Goal: Task Accomplishment & Management: Complete application form

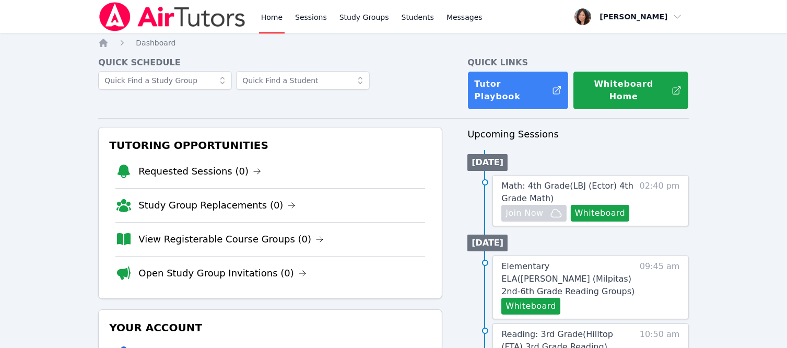
click at [272, 21] on link "Home" at bounding box center [272, 16] width 26 height 33
click at [294, 16] on link "Sessions" at bounding box center [311, 16] width 36 height 33
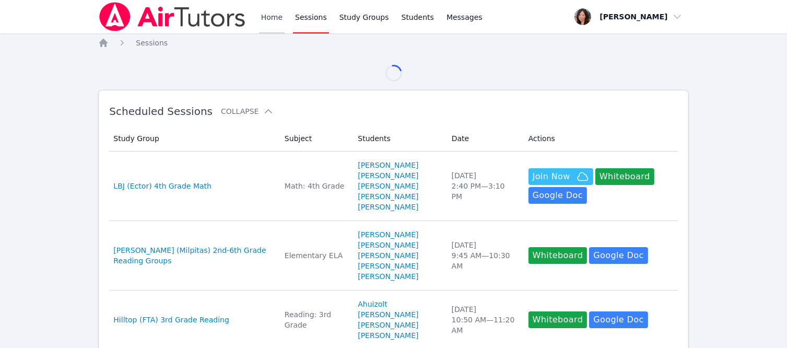
click at [280, 16] on link "Home" at bounding box center [272, 16] width 26 height 33
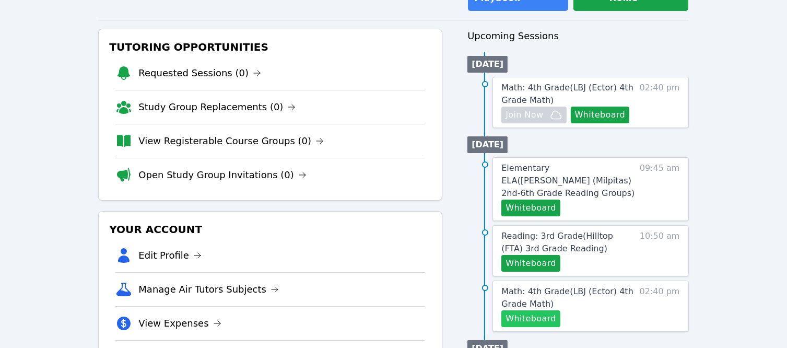
scroll to position [104, 0]
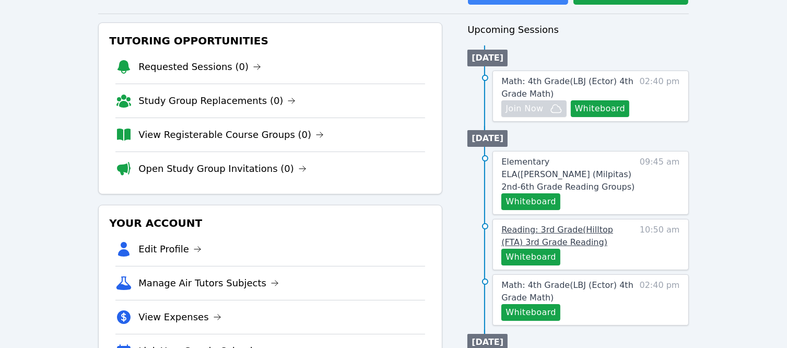
click at [543, 224] on span "Reading: 3rd Grade ( Hilltop (FTA) 3rd Grade Reading )" at bounding box center [557, 235] width 112 height 22
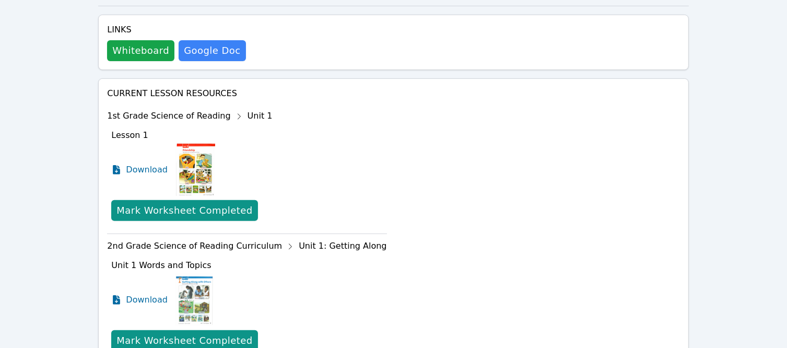
scroll to position [470, 0]
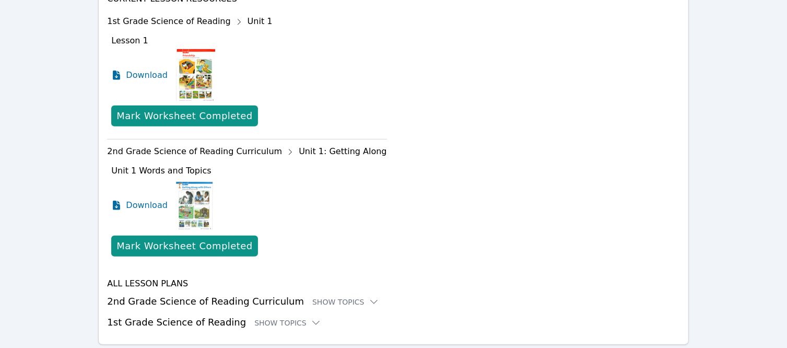
click at [180, 294] on h3 "2nd Grade Science of Reading Curriculum Show Topics" at bounding box center [393, 301] width 572 height 15
click at [341, 297] on div "Show Topics" at bounding box center [345, 302] width 67 height 10
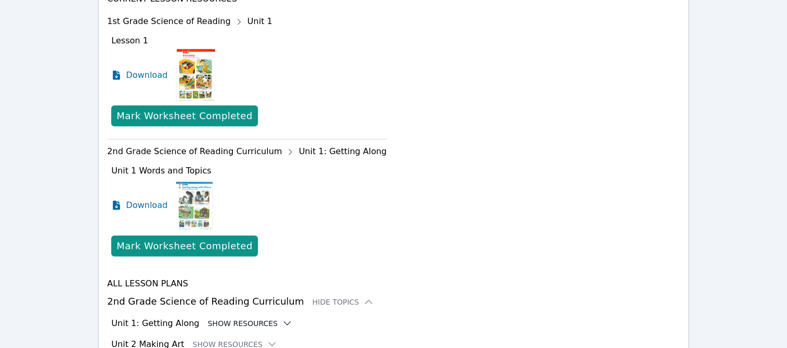
click at [247, 318] on button "Show Resources" at bounding box center [250, 323] width 85 height 10
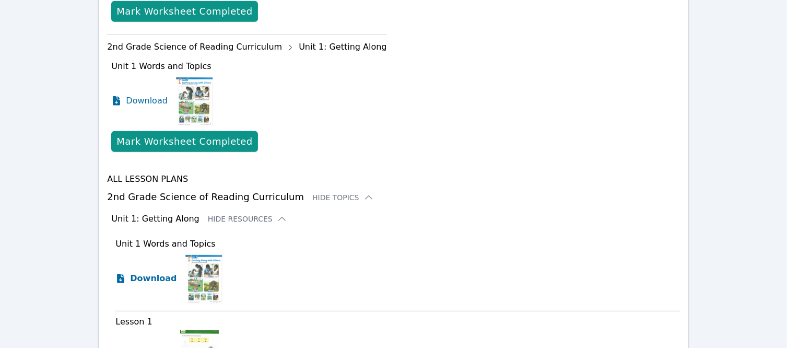
click at [156, 272] on span "Download" at bounding box center [153, 278] width 46 height 13
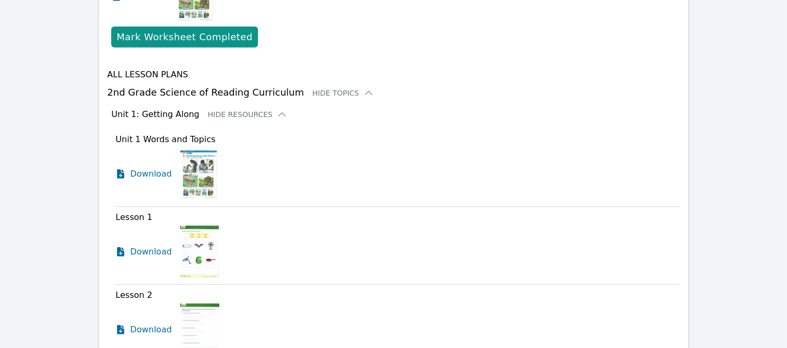
scroll to position [731, 0]
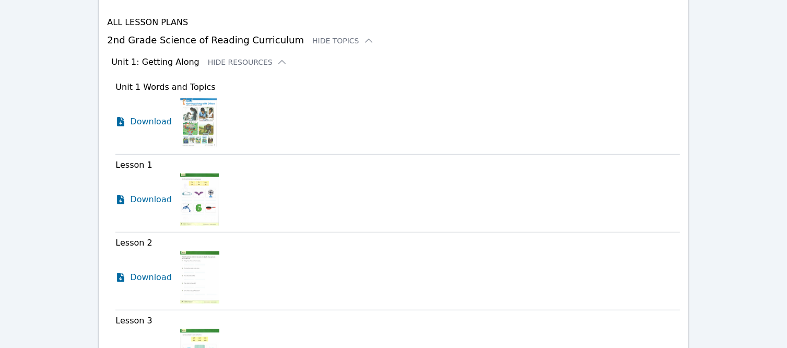
click at [196, 173] on img at bounding box center [199, 199] width 39 height 52
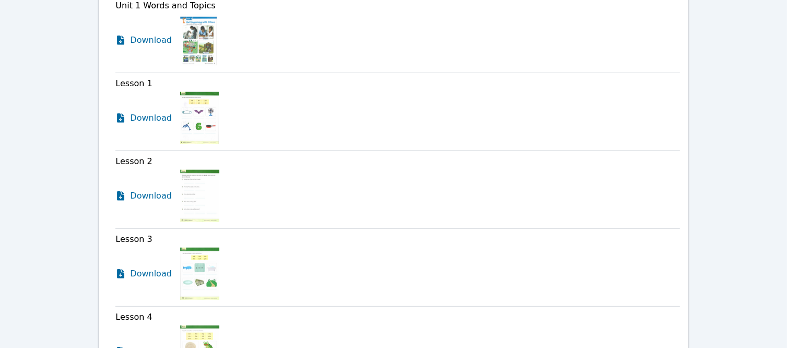
scroll to position [835, 0]
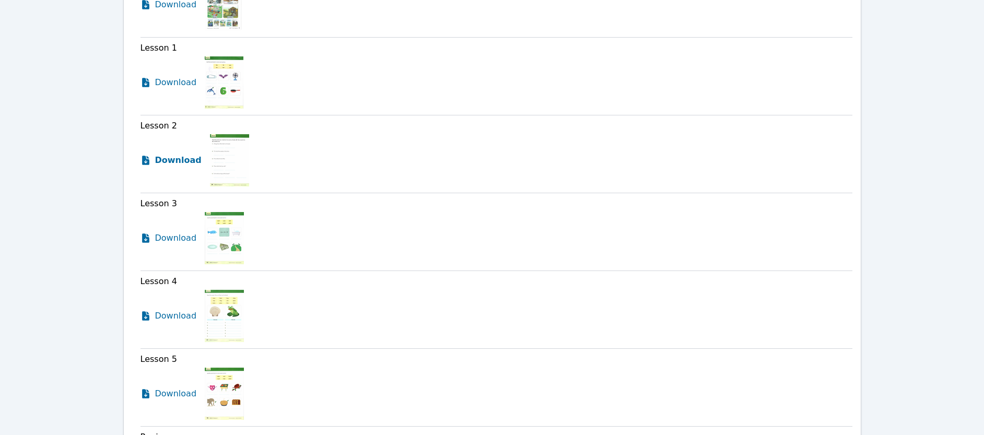
drag, startPoint x: 534, startPoint y: 3, endPoint x: 164, endPoint y: 137, distance: 393.0
click at [164, 154] on span "Download" at bounding box center [178, 160] width 46 height 13
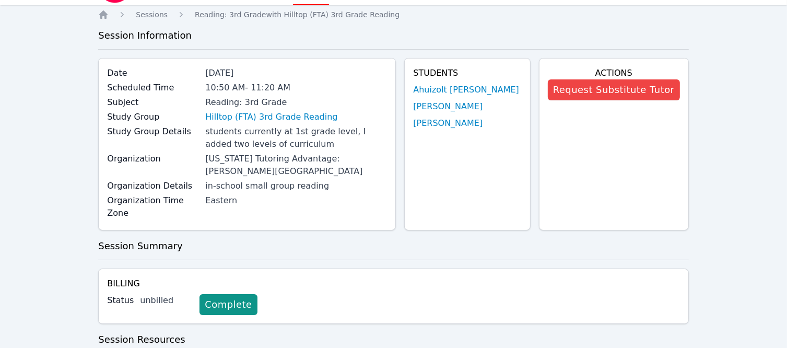
scroll to position [0, 0]
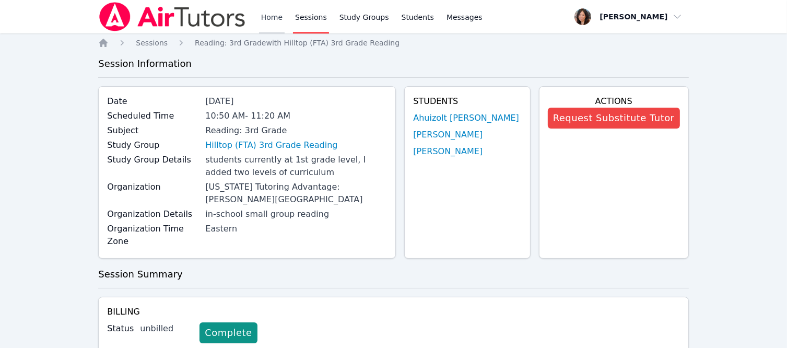
click at [268, 11] on link "Home" at bounding box center [272, 16] width 26 height 33
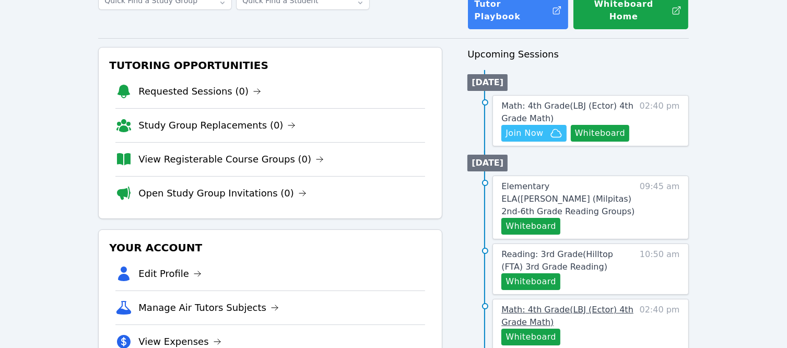
scroll to position [104, 0]
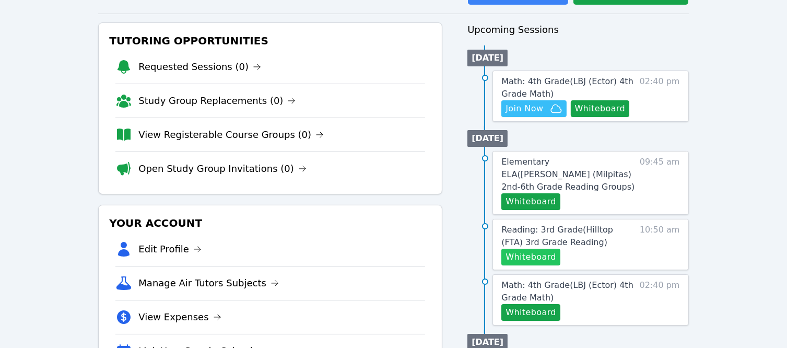
click at [524, 249] on button "Whiteboard" at bounding box center [530, 257] width 59 height 17
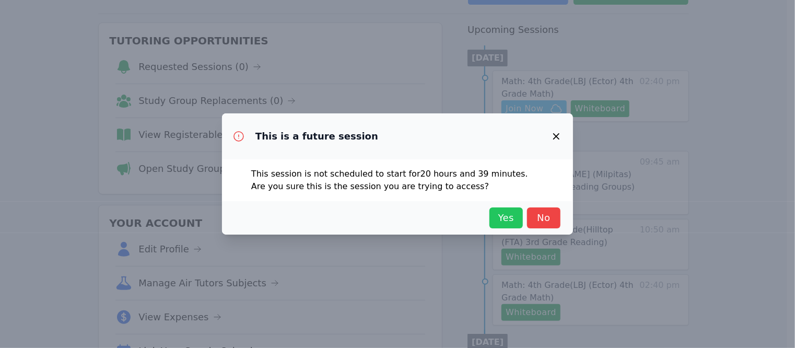
click at [508, 214] on span "Yes" at bounding box center [505, 217] width 23 height 15
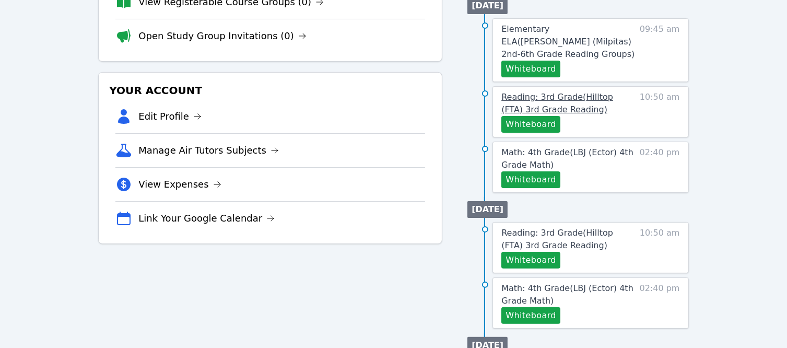
scroll to position [261, 0]
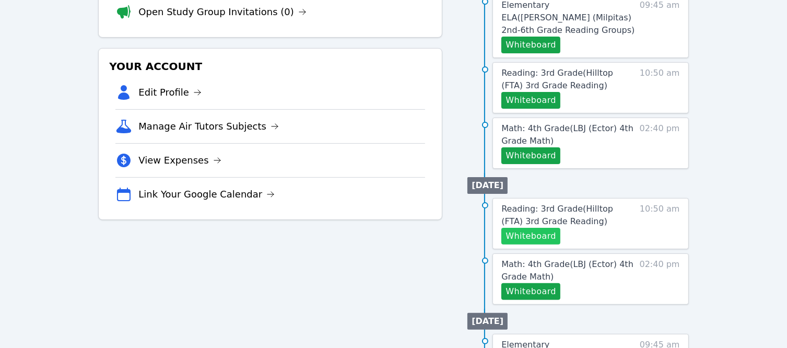
click at [543, 228] on button "Whiteboard" at bounding box center [530, 236] width 59 height 17
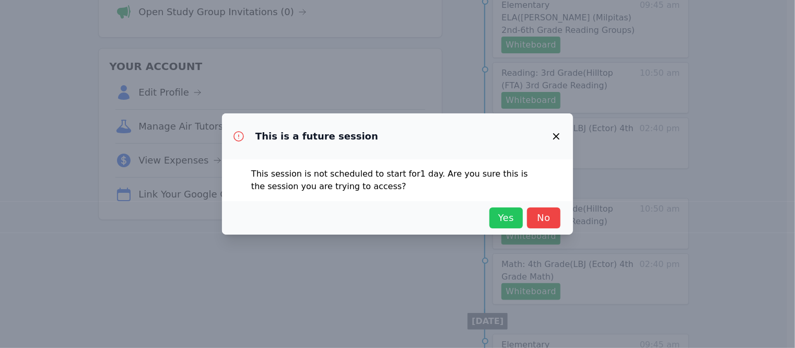
click at [506, 212] on span "Yes" at bounding box center [505, 217] width 23 height 15
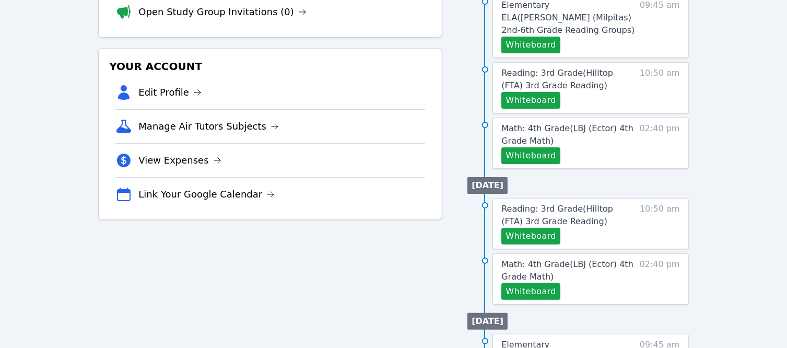
scroll to position [0, 0]
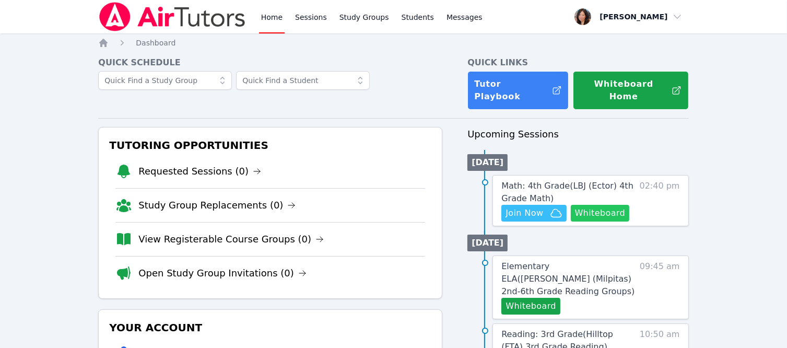
click at [601, 205] on button "Whiteboard" at bounding box center [600, 213] width 59 height 17
click at [542, 207] on span "Join Now" at bounding box center [533, 213] width 56 height 13
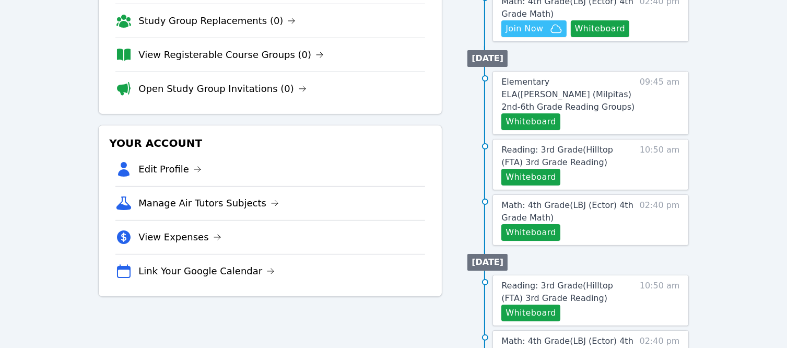
scroll to position [261, 0]
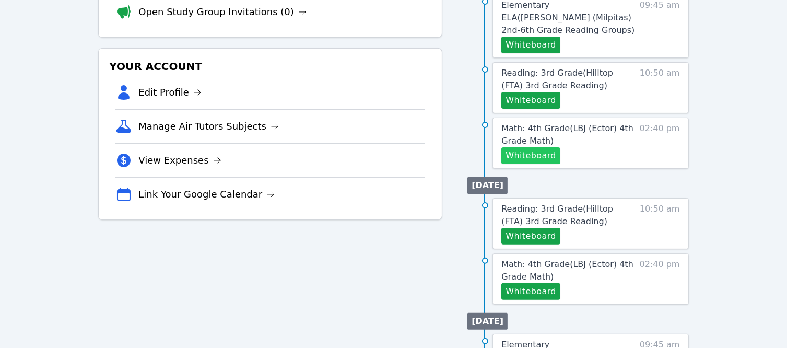
click at [519, 147] on button "Whiteboard" at bounding box center [530, 155] width 59 height 17
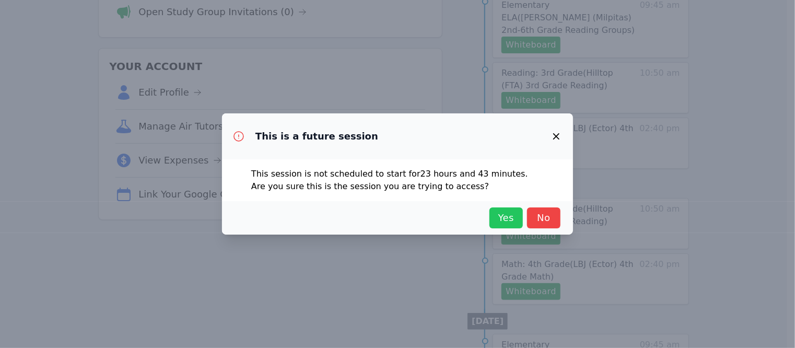
click at [510, 214] on span "Yes" at bounding box center [505, 217] width 23 height 15
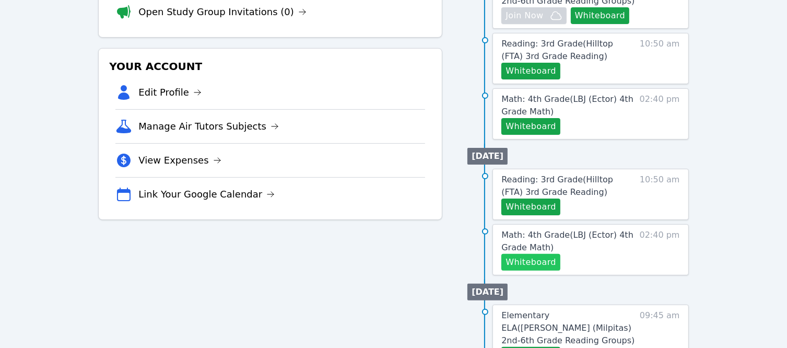
click at [535, 254] on button "Whiteboard" at bounding box center [530, 262] width 59 height 17
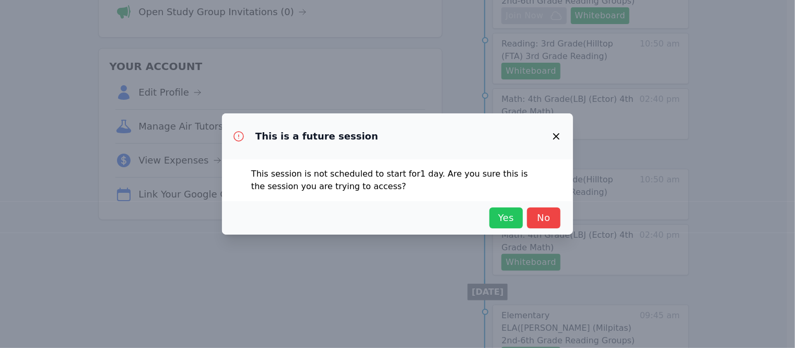
click at [500, 221] on span "Yes" at bounding box center [505, 217] width 23 height 15
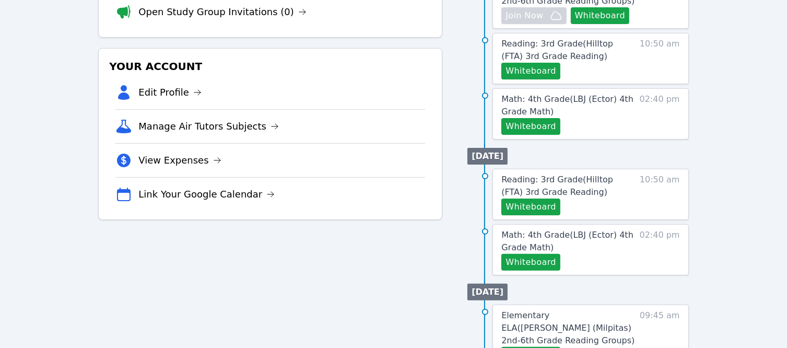
scroll to position [0, 0]
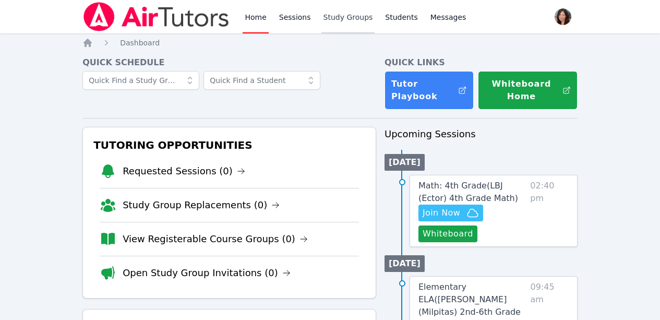
click at [357, 20] on link "Study Groups" at bounding box center [349, 16] width 54 height 33
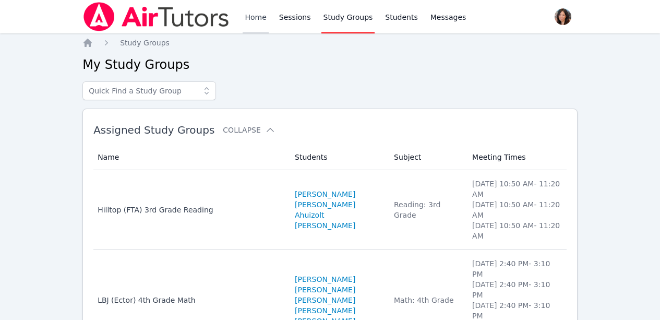
click at [261, 25] on link "Home" at bounding box center [256, 16] width 26 height 33
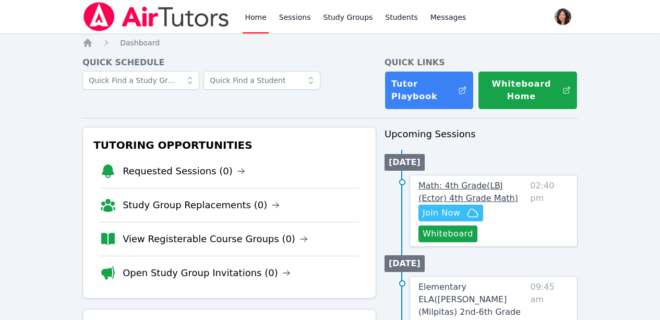
click at [524, 192] on link "Math: 4th Grade ( LBJ (Ector) 4th Grade Math )" at bounding box center [473, 192] width 108 height 25
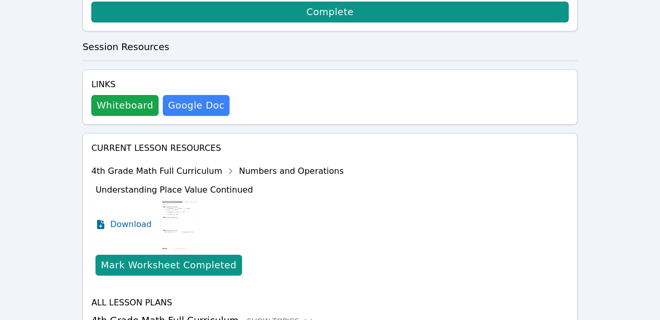
scroll to position [427, 0]
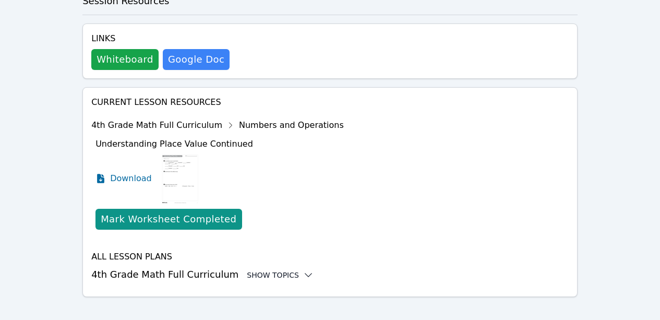
click at [303, 270] on icon at bounding box center [308, 275] width 10 height 10
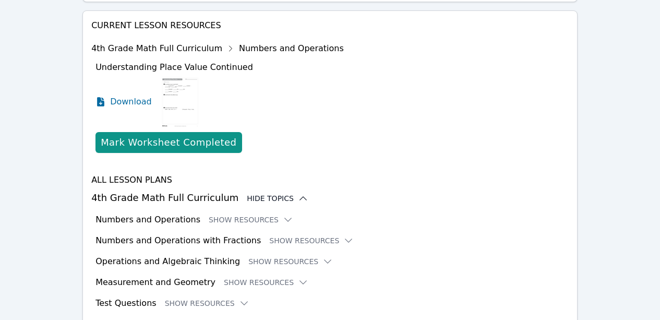
scroll to position [534, 0]
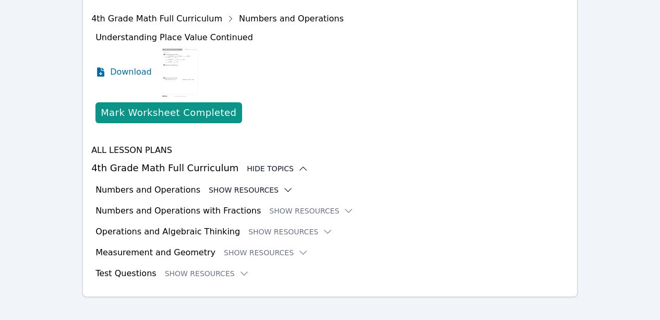
click at [283, 185] on icon at bounding box center [288, 190] width 10 height 10
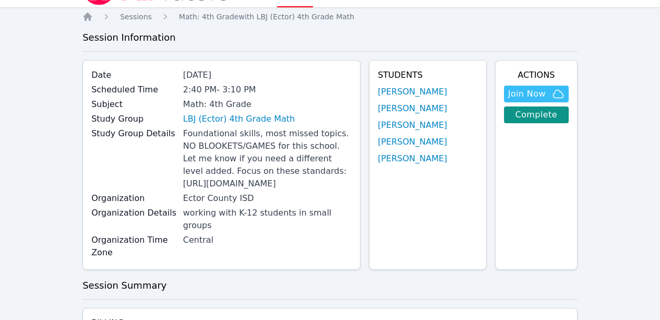
scroll to position [0, 0]
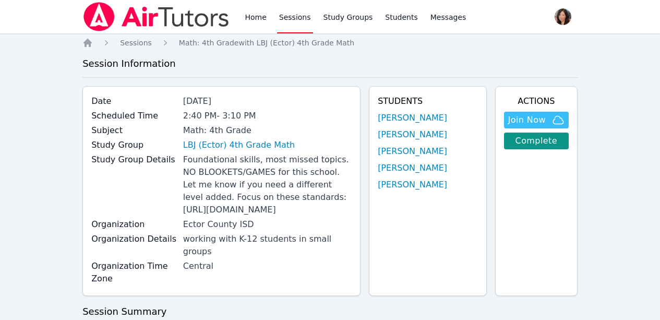
click at [300, 19] on link "Sessions" at bounding box center [295, 16] width 36 height 33
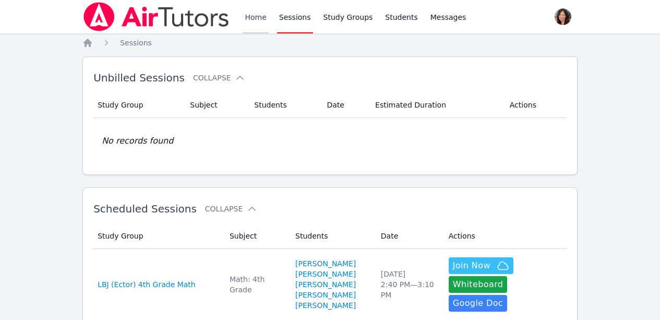
click at [264, 18] on link "Home" at bounding box center [256, 16] width 26 height 33
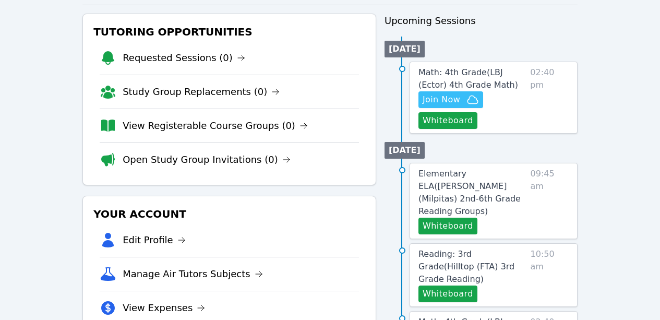
scroll to position [157, 0]
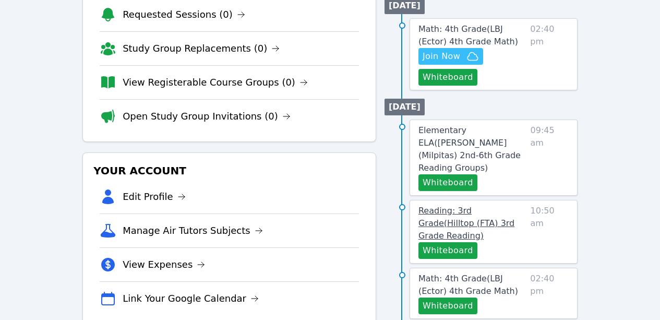
click at [471, 205] on link "Reading: 3rd Grade ( Hilltop (FTA) 3rd Grade Reading )" at bounding box center [473, 224] width 108 height 38
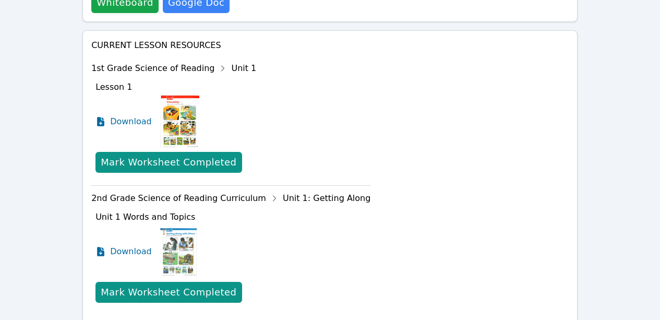
scroll to position [540, 0]
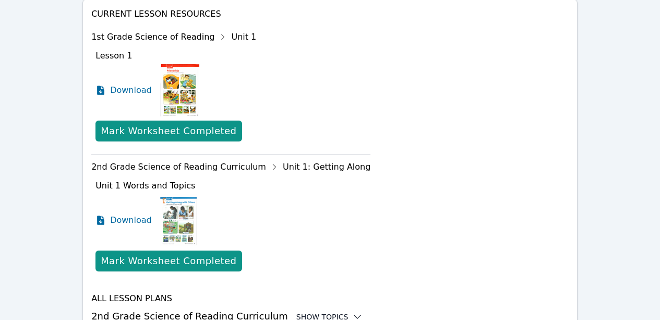
click at [325, 312] on div "Show Topics" at bounding box center [330, 317] width 67 height 10
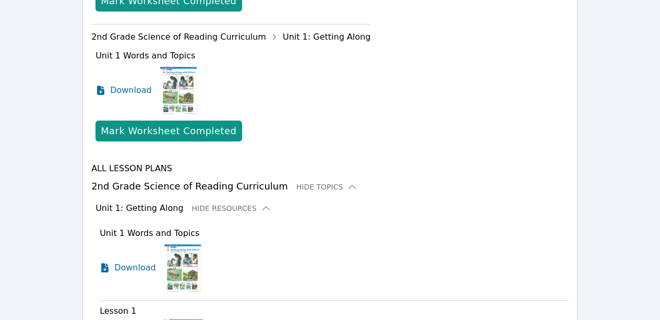
scroll to position [801, 0]
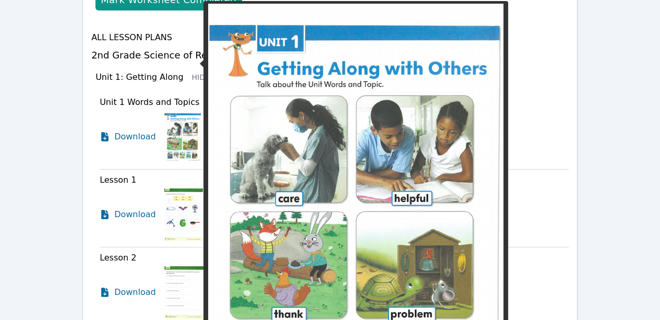
click at [179, 111] on img at bounding box center [182, 137] width 37 height 52
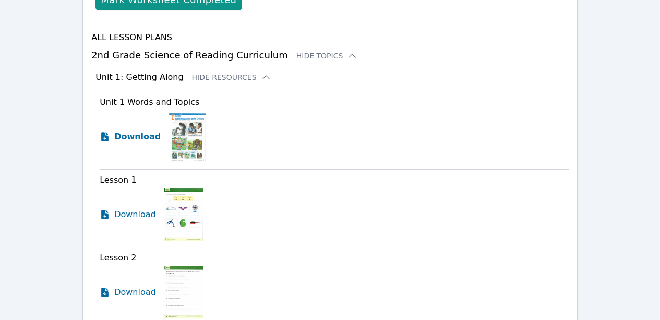
click at [136, 131] on span "Download" at bounding box center [137, 137] width 46 height 13
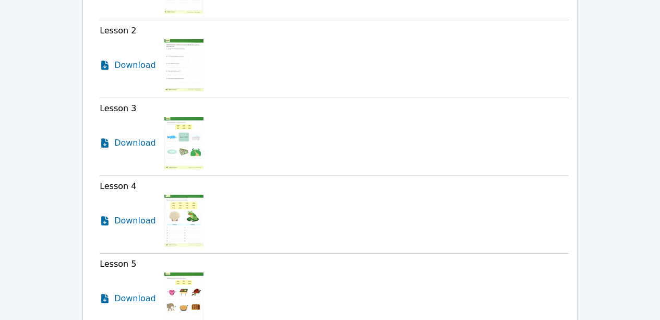
scroll to position [1167, 0]
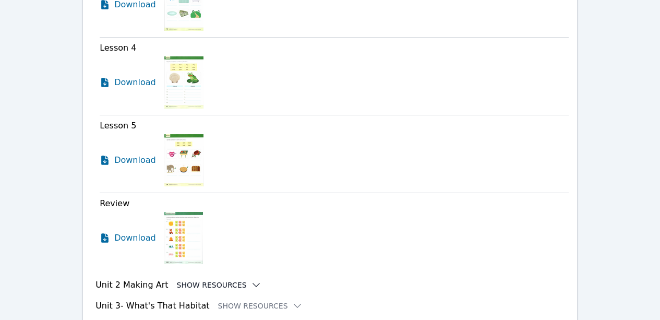
click at [251, 280] on icon at bounding box center [256, 285] width 10 height 10
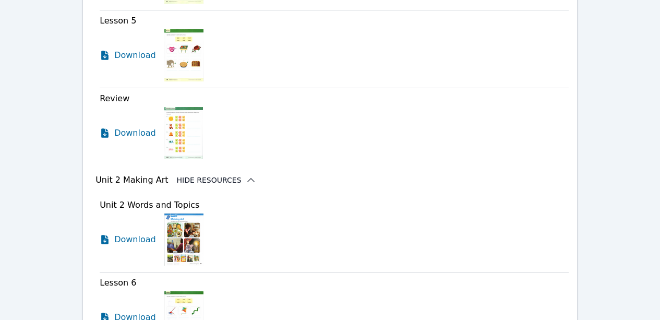
scroll to position [1323, 0]
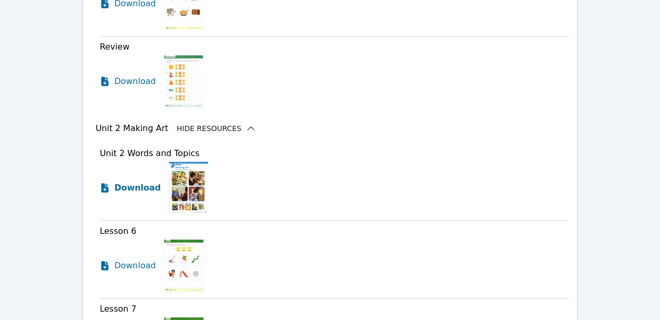
click at [144, 182] on span "Download" at bounding box center [137, 188] width 46 height 13
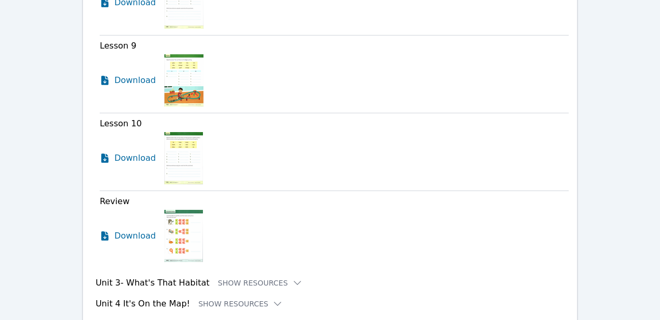
scroll to position [1772, 0]
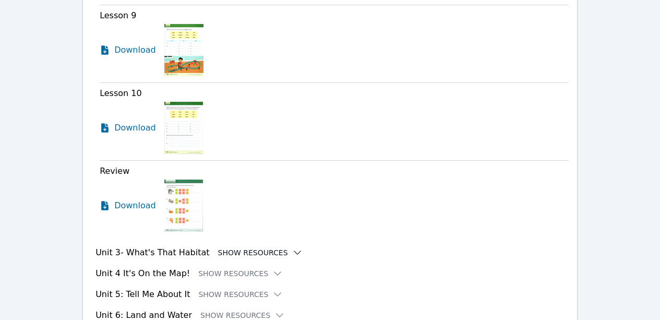
click at [264, 247] on button "Show Resources" at bounding box center [260, 252] width 85 height 10
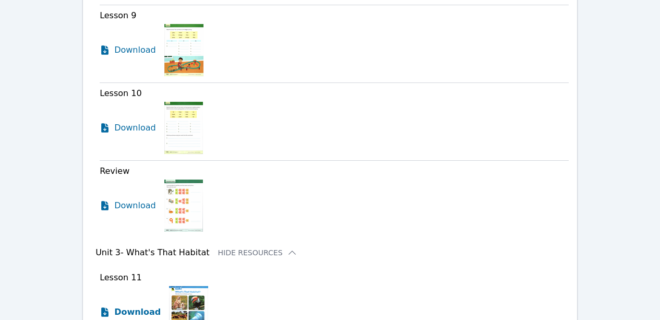
click at [139, 306] on span "Download" at bounding box center [137, 312] width 46 height 13
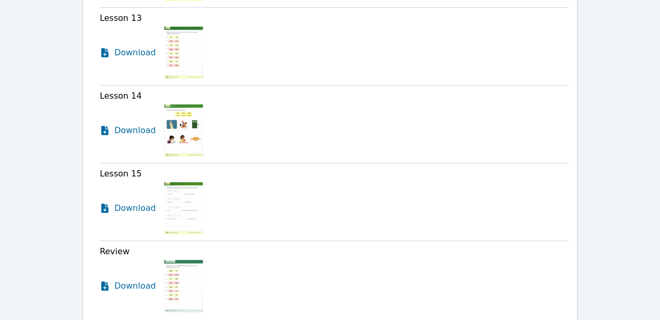
scroll to position [2242, 0]
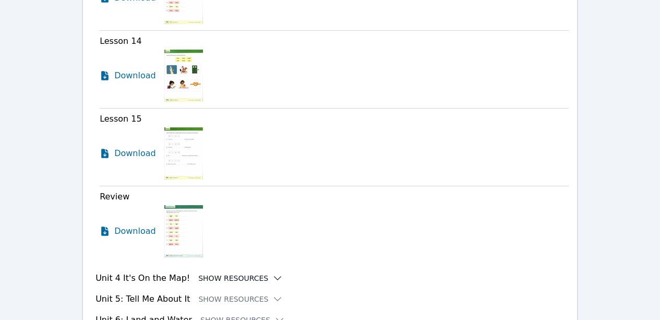
click at [222, 273] on button "Show Resources" at bounding box center [240, 278] width 85 height 10
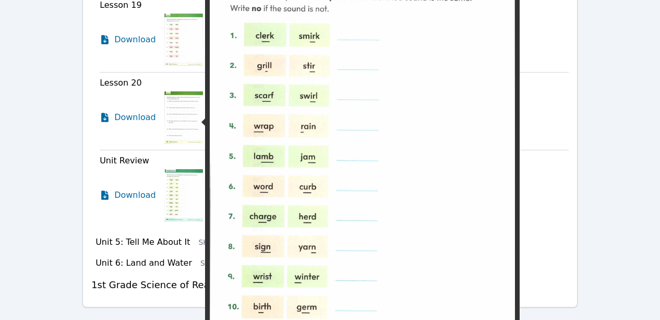
scroll to position [2799, 0]
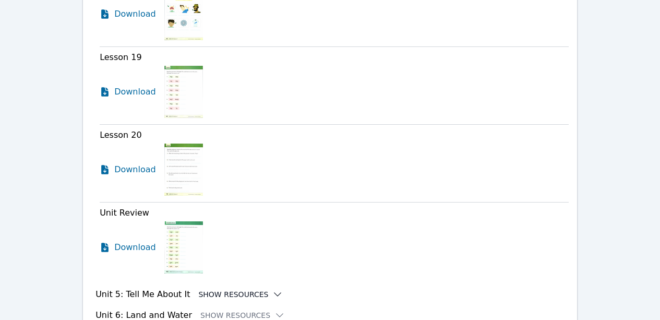
click at [238, 289] on button "Show Resources" at bounding box center [240, 294] width 85 height 10
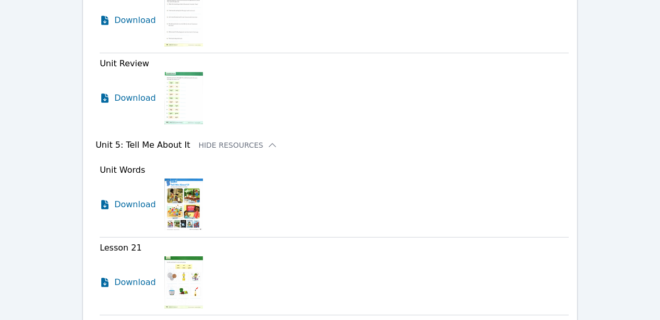
scroll to position [2956, 0]
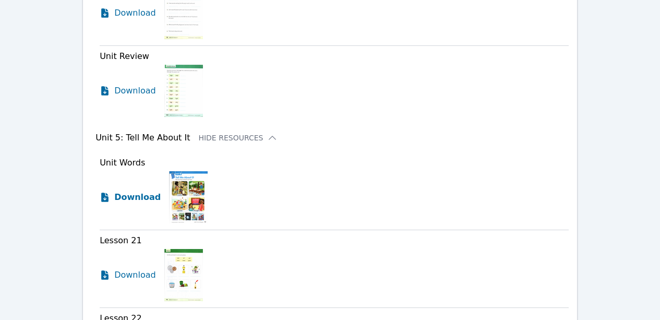
click at [131, 191] on span "Download" at bounding box center [137, 197] width 46 height 13
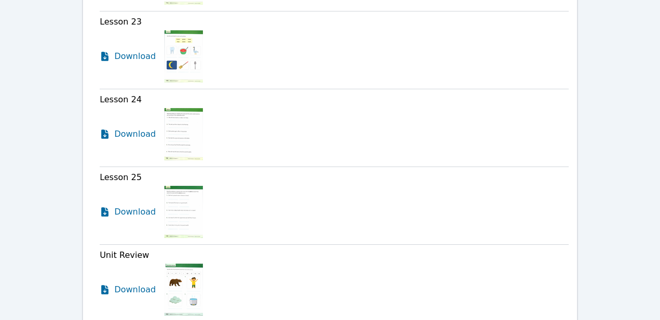
scroll to position [3352, 0]
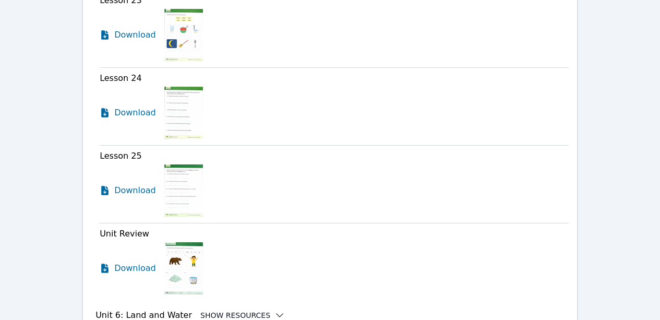
click at [240, 310] on button "Show Resources" at bounding box center [242, 315] width 85 height 10
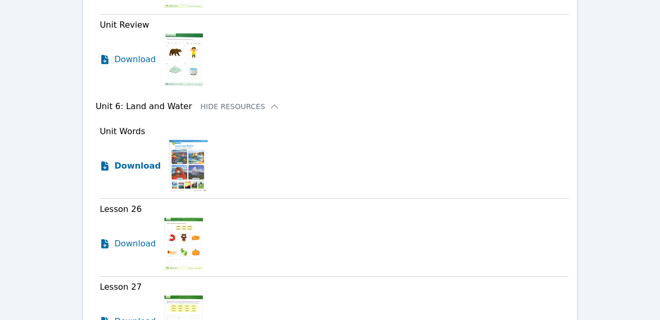
click at [136, 160] on span "Download" at bounding box center [137, 166] width 46 height 13
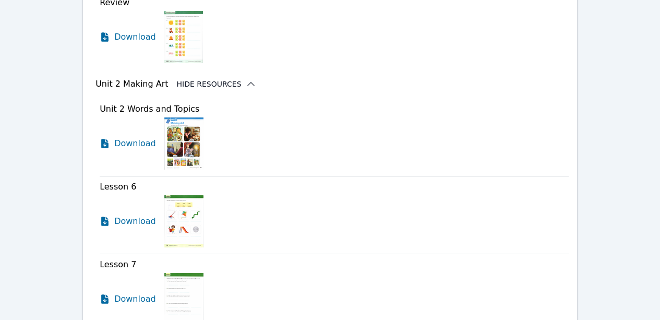
scroll to position [1577, 0]
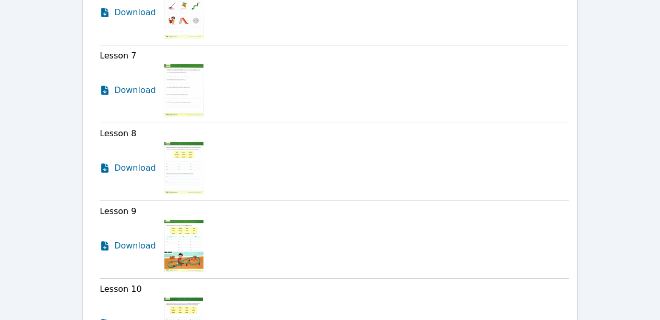
scroll to position [157, 0]
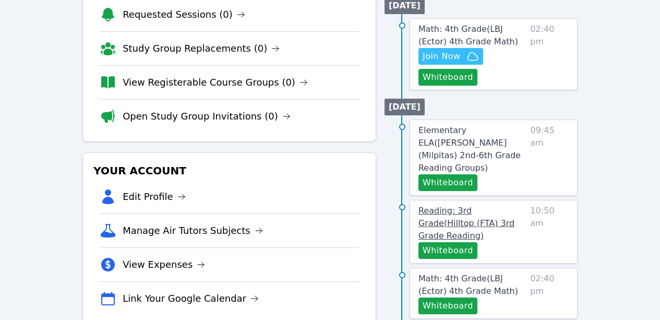
click at [490, 206] on span "Reading: 3rd Grade ( Hilltop (FTA) 3rd Grade Reading )" at bounding box center [467, 223] width 96 height 35
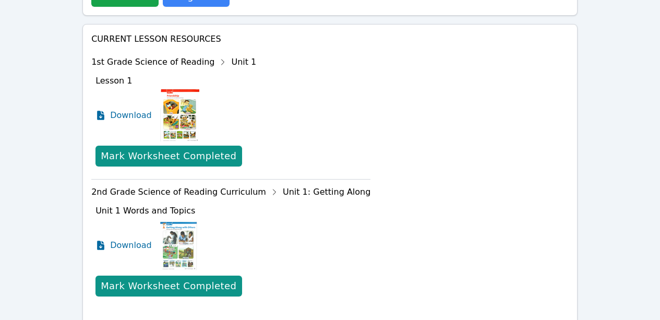
scroll to position [540, 0]
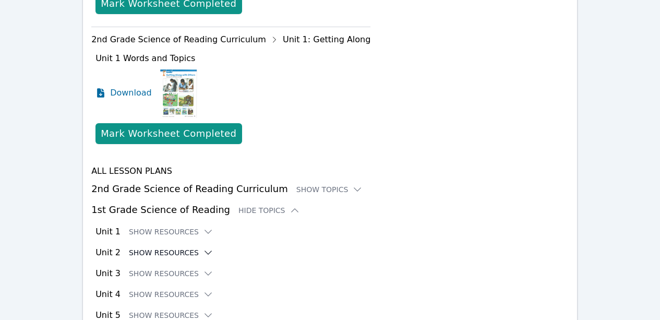
click at [203, 247] on icon at bounding box center [208, 252] width 10 height 10
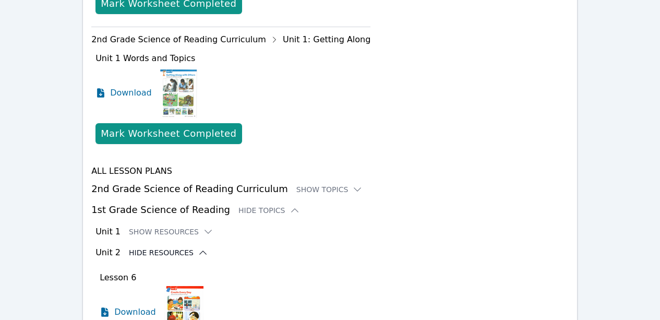
click at [180, 286] on img at bounding box center [183, 312] width 39 height 52
click at [104, 307] on icon at bounding box center [104, 311] width 7 height 9
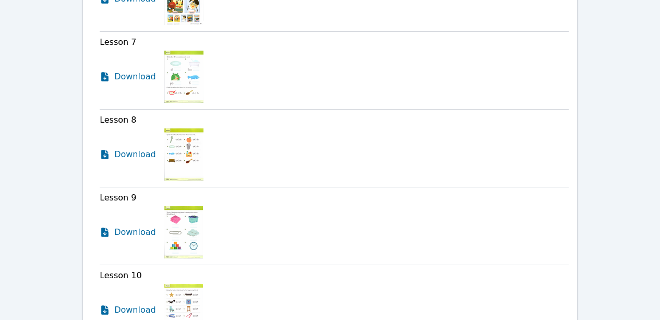
scroll to position [1220, 0]
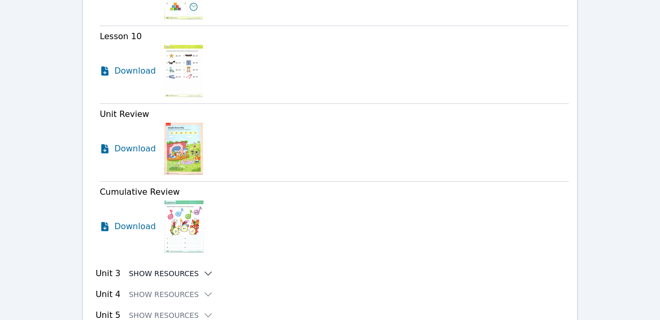
click at [203, 268] on icon at bounding box center [208, 273] width 10 height 10
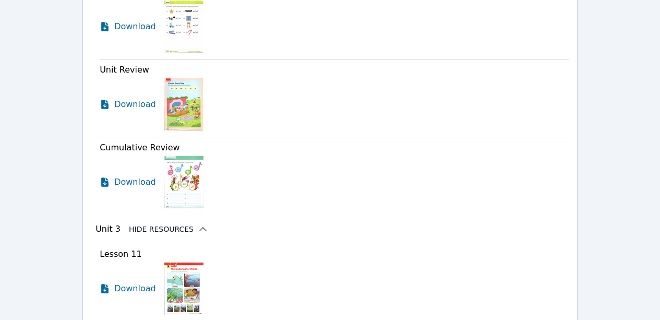
scroll to position [1324, 0]
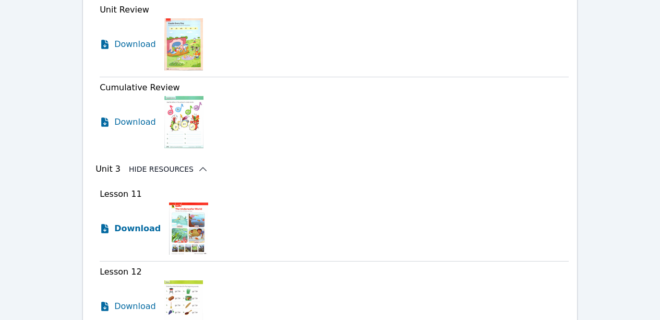
click at [133, 222] on span "Download" at bounding box center [137, 228] width 46 height 13
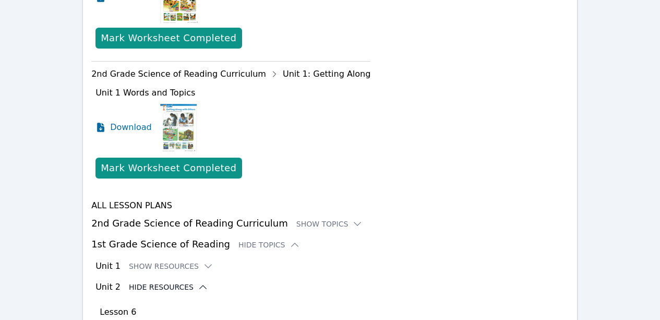
scroll to position [646, 0]
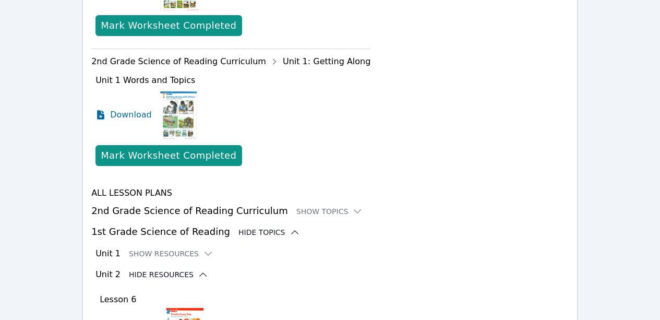
click at [290, 227] on icon at bounding box center [295, 232] width 10 height 10
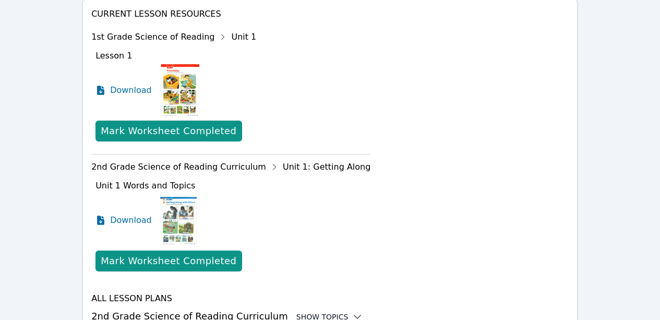
click at [352, 312] on icon at bounding box center [357, 317] width 10 height 10
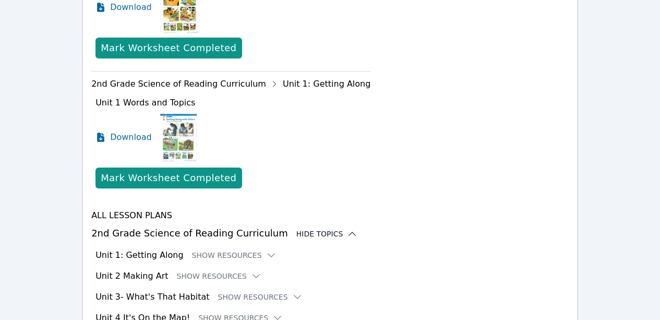
scroll to position [645, 0]
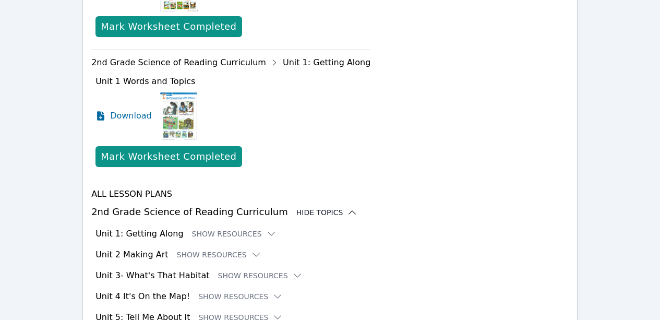
click at [260, 228] on div "Unit 1: Getting Along Show Resources" at bounding box center [333, 234] width 474 height 13
click at [268, 232] on icon at bounding box center [271, 233] width 7 height 3
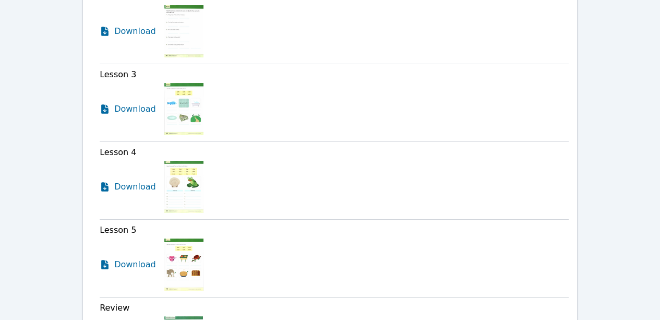
scroll to position [1219, 0]
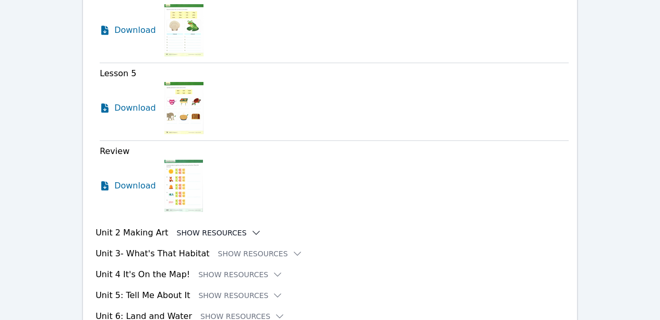
click at [233, 228] on button "Show Resources" at bounding box center [219, 233] width 85 height 10
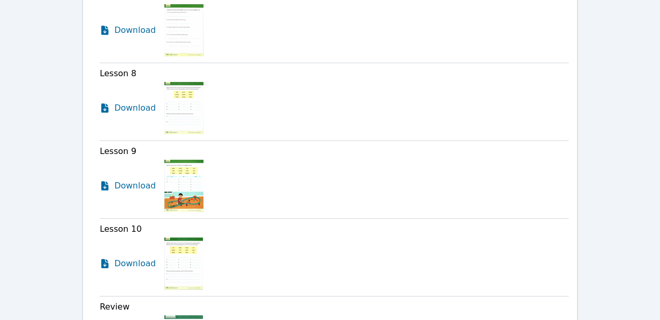
scroll to position [1741, 0]
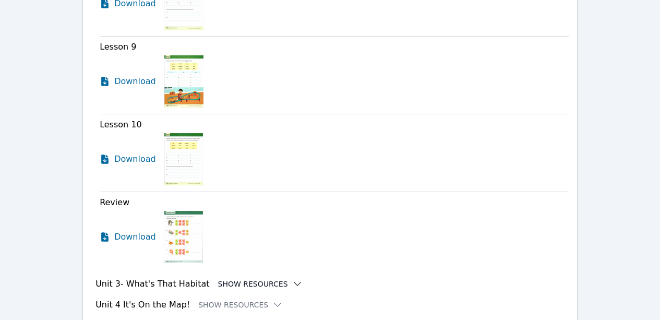
click at [292, 279] on icon at bounding box center [297, 284] width 10 height 10
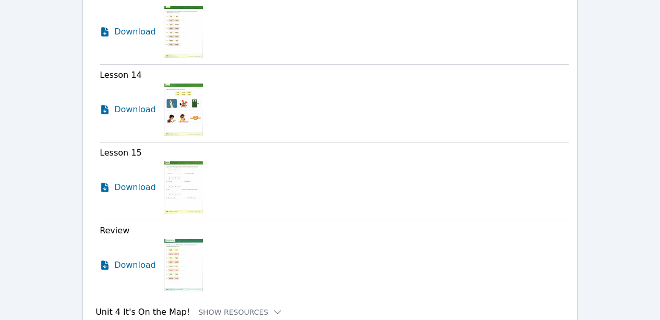
scroll to position [2211, 0]
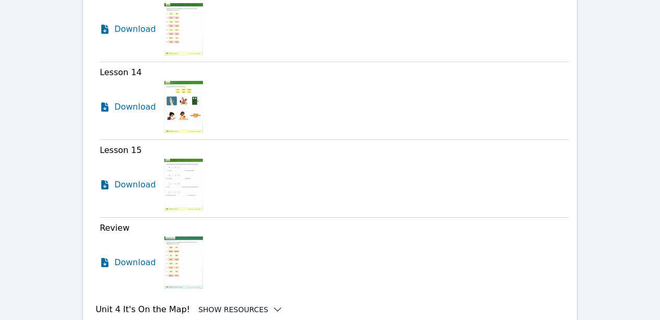
click at [273, 304] on icon at bounding box center [278, 309] width 10 height 10
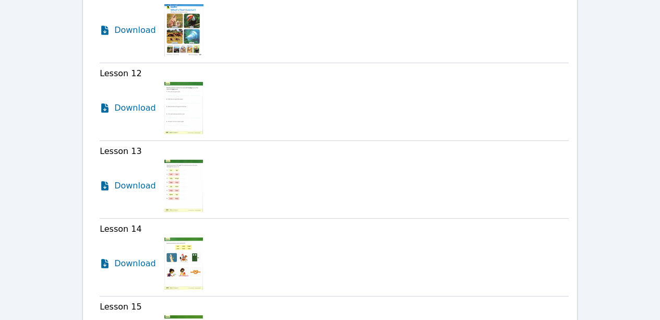
scroll to position [1793, 0]
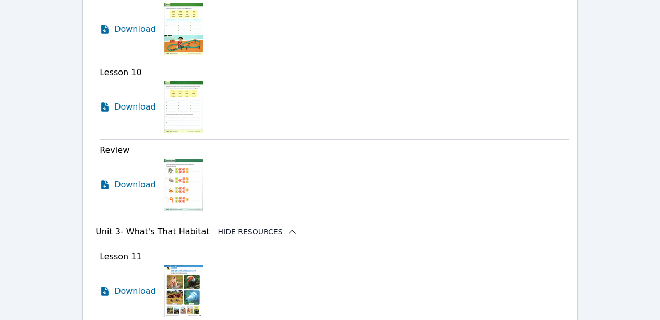
scroll to position [157, 0]
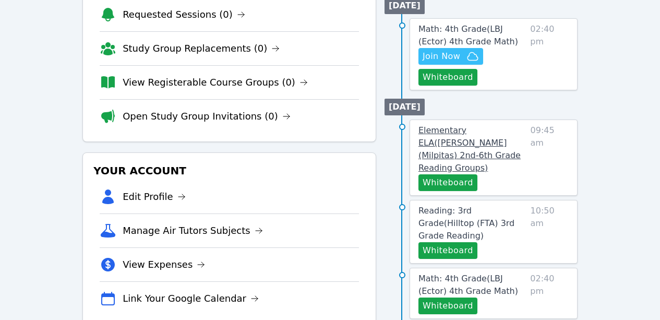
click at [462, 148] on span "Elementary ELA ( Weller (Milpitas) 2nd-6th Grade Reading Groups )" at bounding box center [470, 149] width 102 height 48
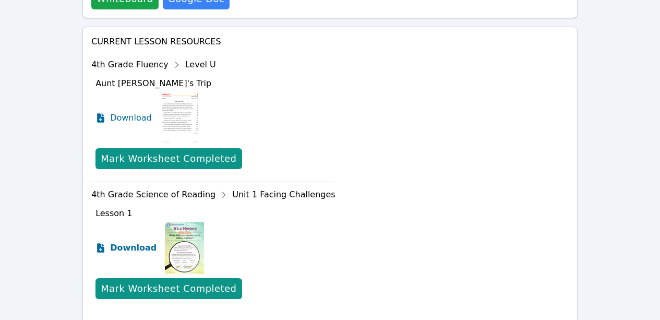
scroll to position [486, 0]
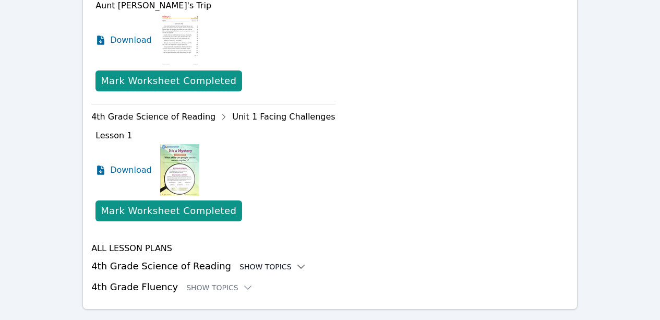
click at [275, 262] on div "Show Topics" at bounding box center [273, 267] width 67 height 10
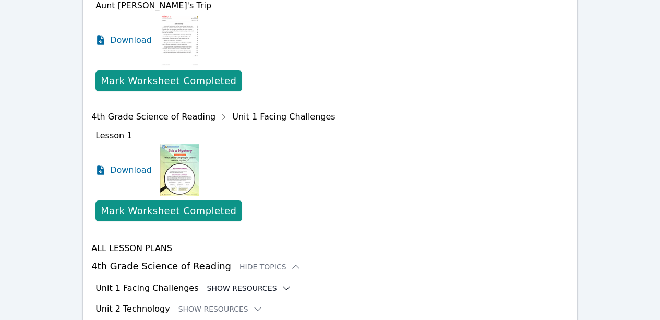
click at [281, 283] on icon at bounding box center [286, 288] width 10 height 10
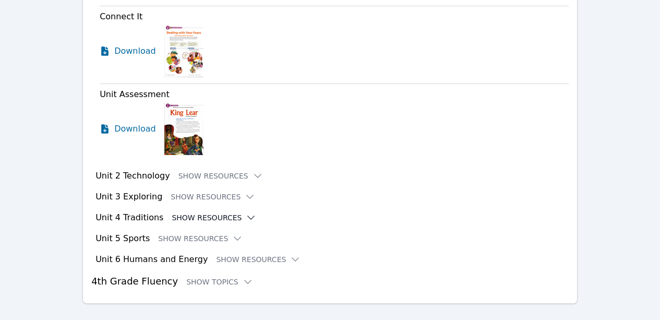
scroll to position [1088, 0]
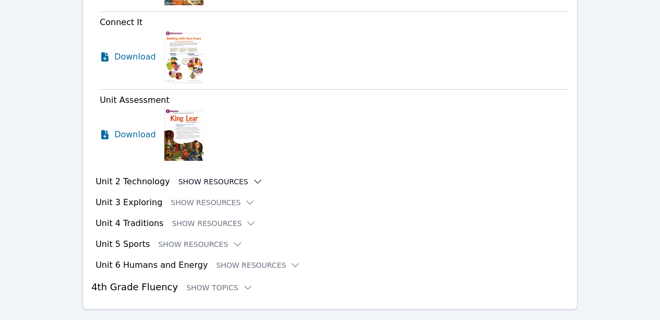
click at [253, 176] on icon at bounding box center [258, 181] width 10 height 10
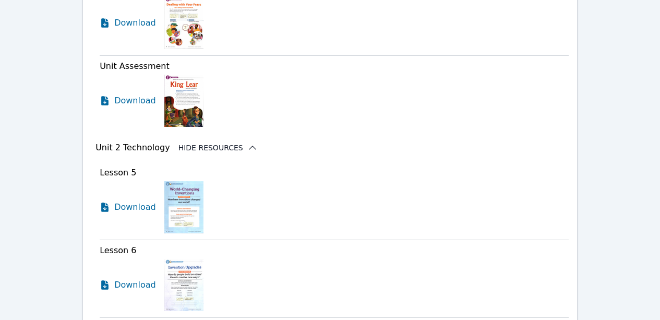
scroll to position [1140, 0]
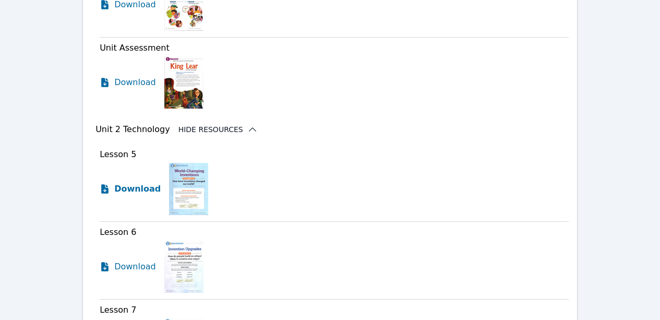
click at [144, 183] on span "Download" at bounding box center [137, 189] width 46 height 13
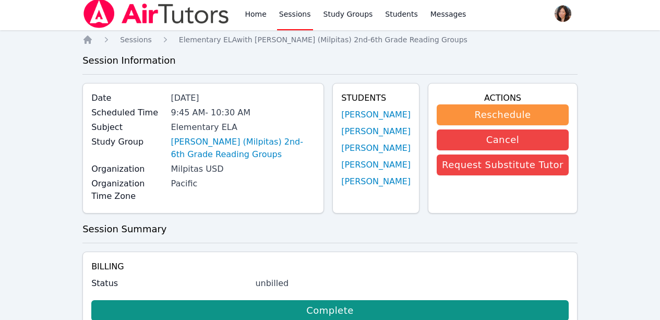
scroll to position [0, 0]
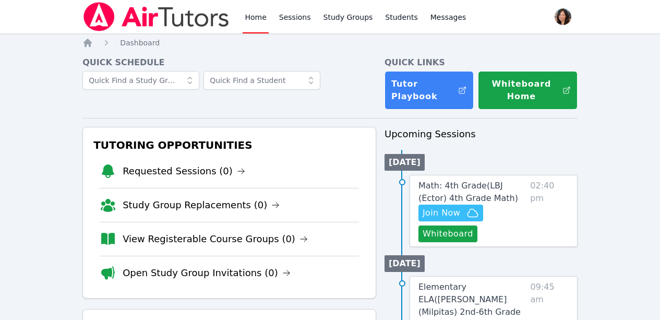
scroll to position [157, 0]
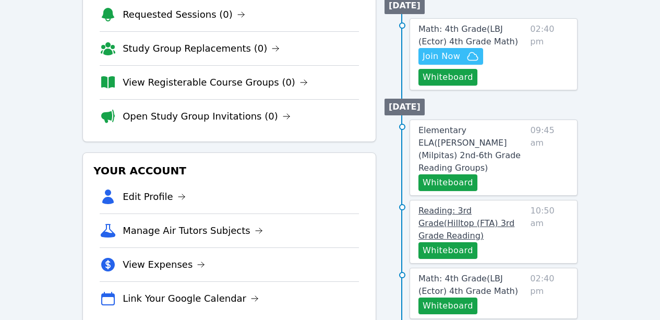
click at [505, 206] on span "Reading: 3rd Grade ( Hilltop (FTA) 3rd Grade Reading )" at bounding box center [467, 223] width 96 height 35
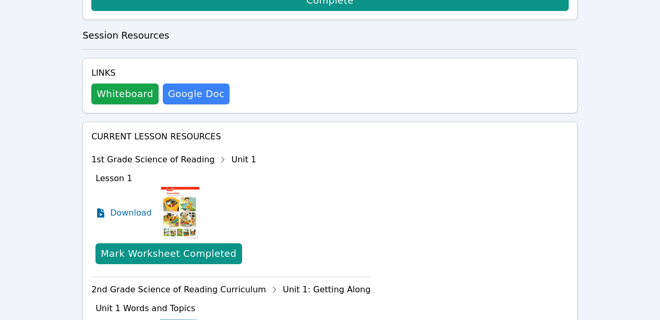
scroll to position [540, 0]
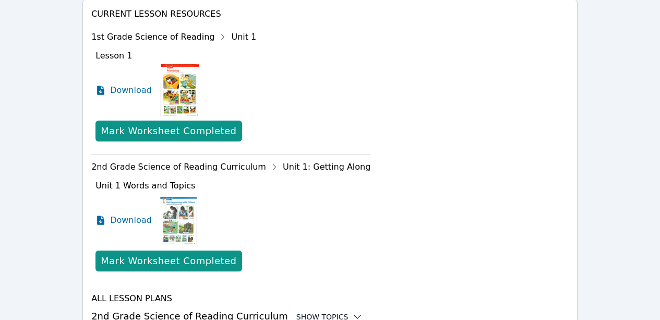
click at [352, 312] on icon at bounding box center [357, 317] width 10 height 10
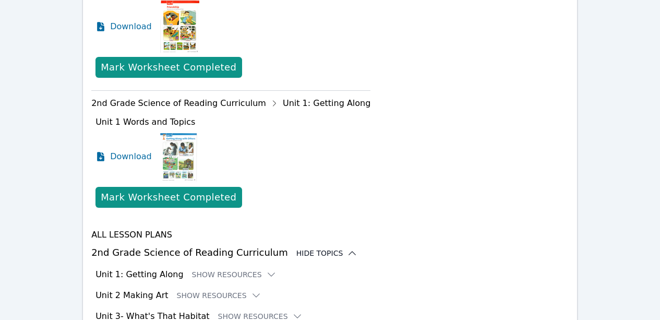
scroll to position [645, 0]
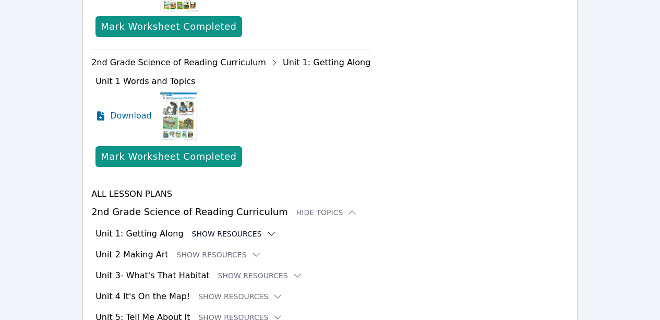
click at [243, 229] on button "Show Resources" at bounding box center [234, 234] width 85 height 10
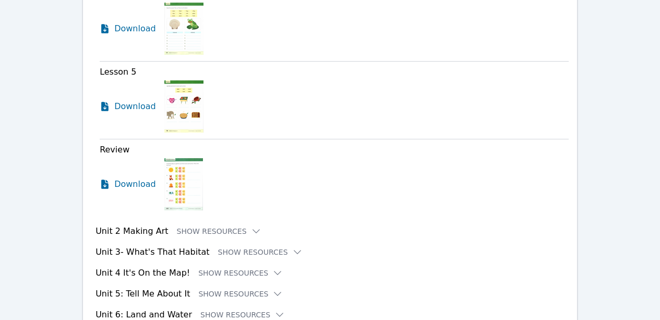
scroll to position [1220, 0]
click at [265, 247] on button "Show Resources" at bounding box center [260, 252] width 85 height 10
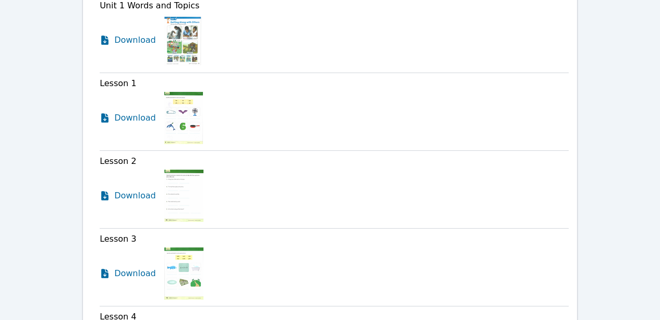
scroll to position [750, 0]
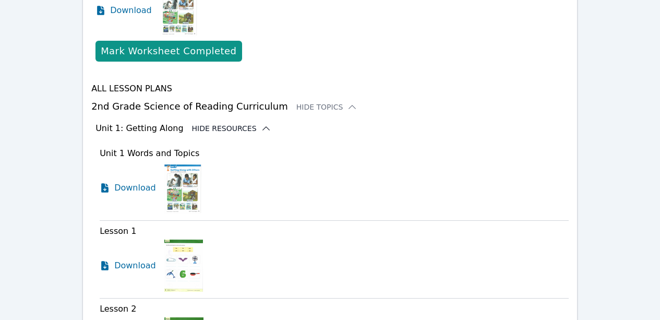
click at [261, 123] on icon at bounding box center [266, 128] width 10 height 10
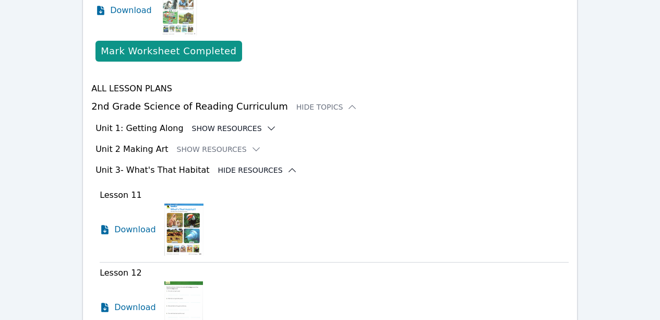
click at [264, 165] on button "Hide Resources" at bounding box center [257, 170] width 79 height 10
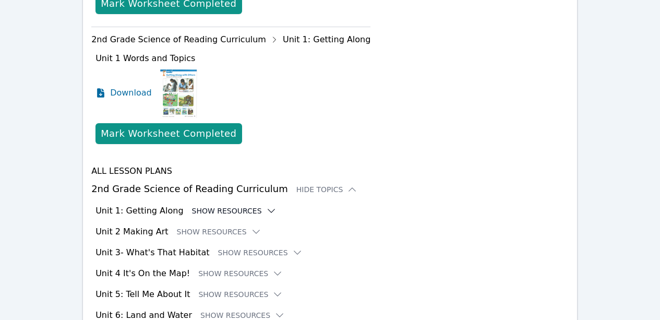
click at [268, 209] on icon at bounding box center [271, 210] width 7 height 3
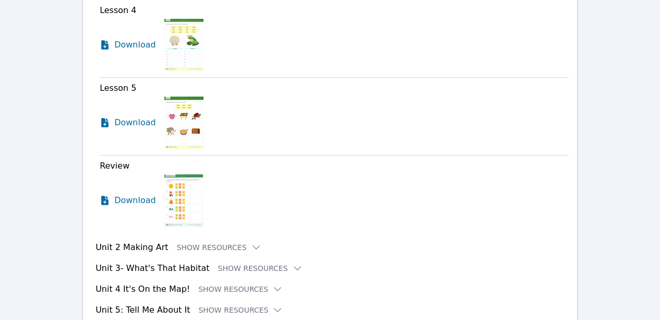
scroll to position [1220, 0]
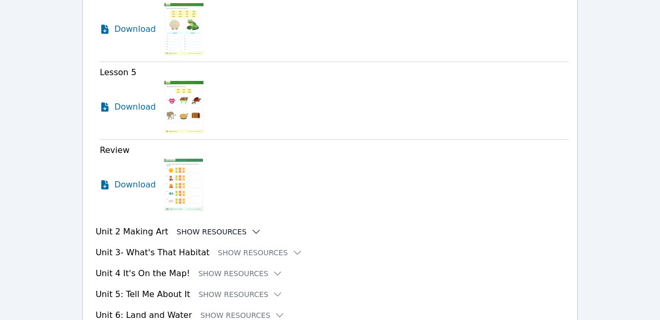
click at [251, 227] on icon at bounding box center [256, 232] width 10 height 10
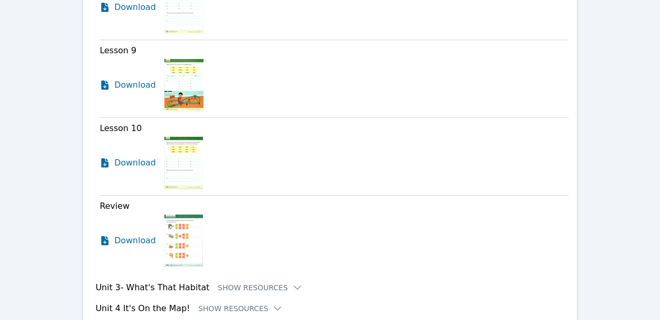
scroll to position [1772, 0]
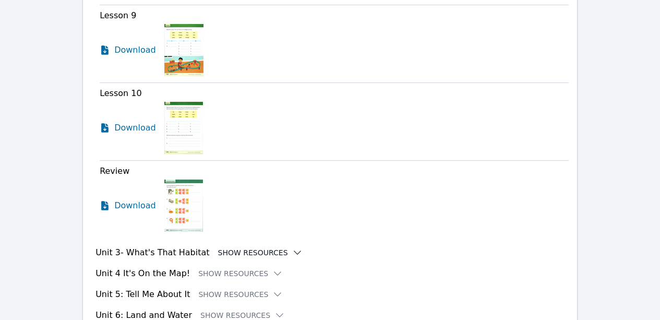
click at [292, 247] on icon at bounding box center [297, 252] width 10 height 10
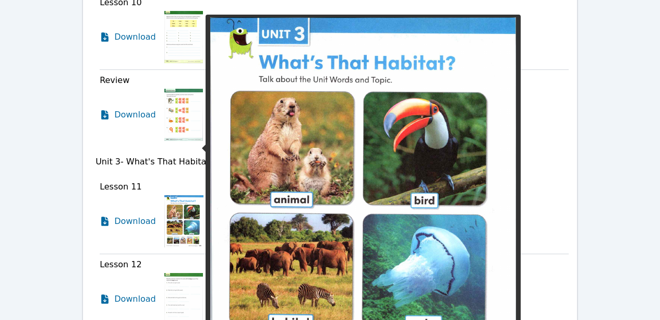
scroll to position [1877, 0]
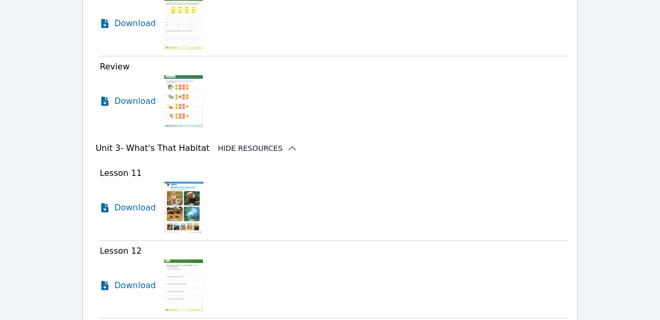
click at [178, 259] on img at bounding box center [183, 285] width 39 height 52
click at [137, 279] on span "Download" at bounding box center [137, 285] width 46 height 13
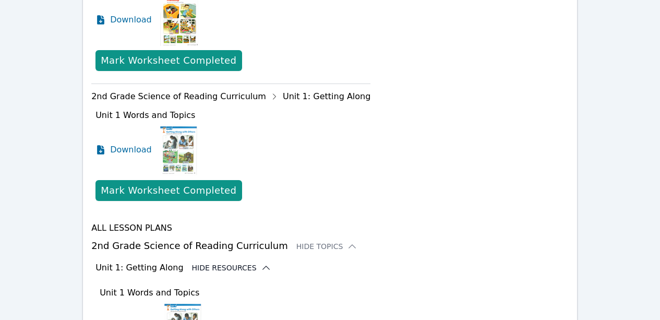
scroll to position [624, 0]
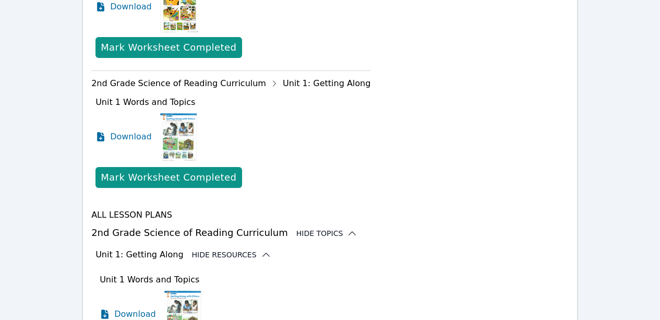
click at [347, 228] on icon at bounding box center [352, 233] width 10 height 10
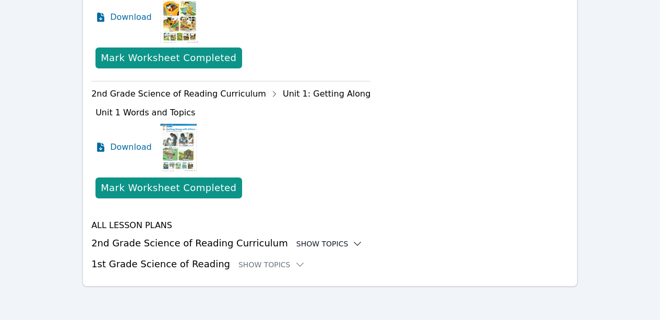
scroll to position [540, 0]
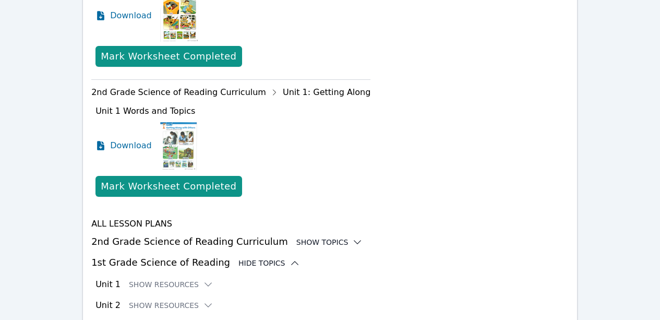
scroll to position [668, 0]
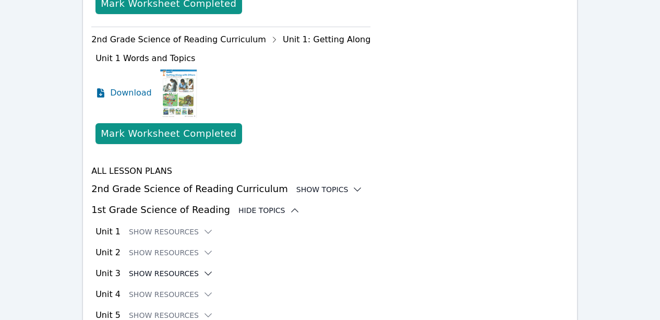
click at [131, 268] on button "Show Resources" at bounding box center [171, 273] width 85 height 10
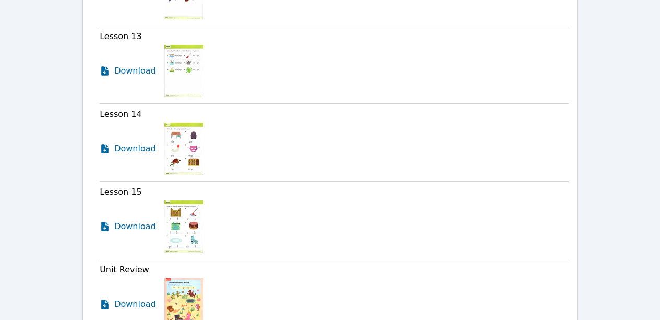
scroll to position [1220, 0]
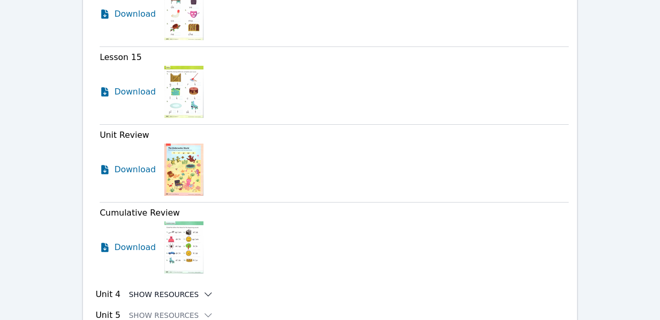
click at [203, 289] on icon at bounding box center [208, 294] width 10 height 10
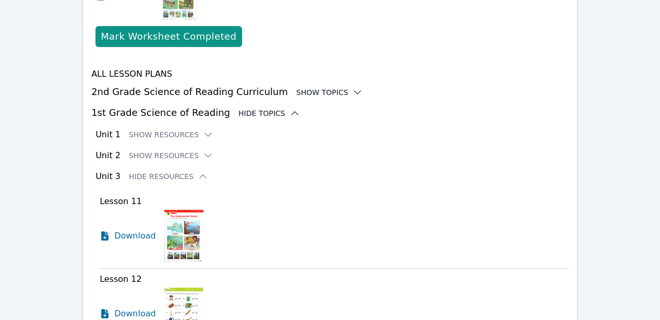
scroll to position [698, 0]
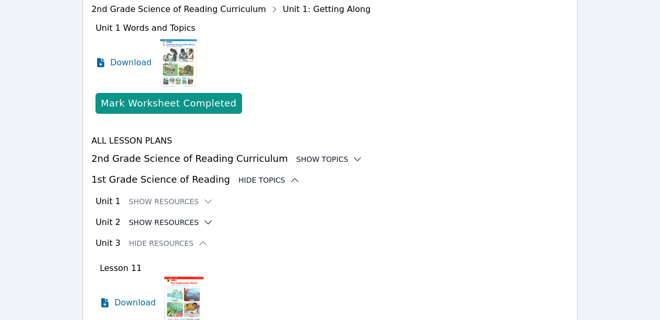
click at [205, 221] on icon at bounding box center [208, 222] width 7 height 3
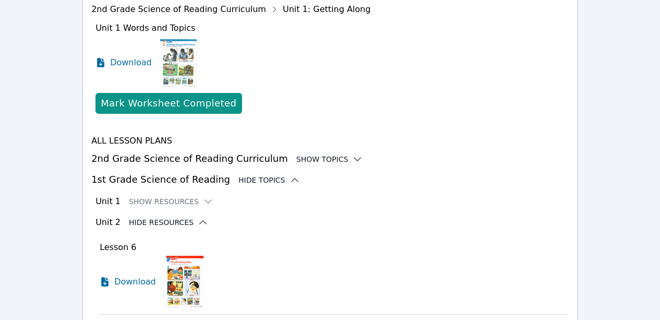
click at [290, 175] on icon at bounding box center [295, 180] width 10 height 10
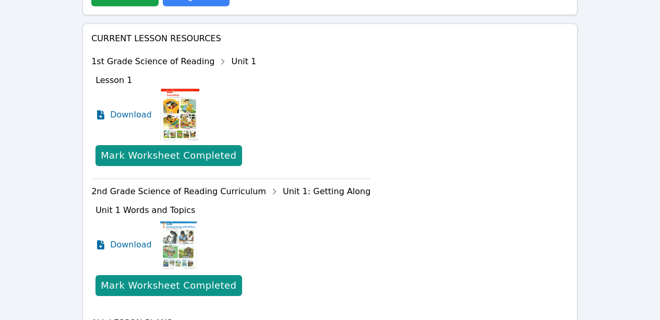
scroll to position [540, 0]
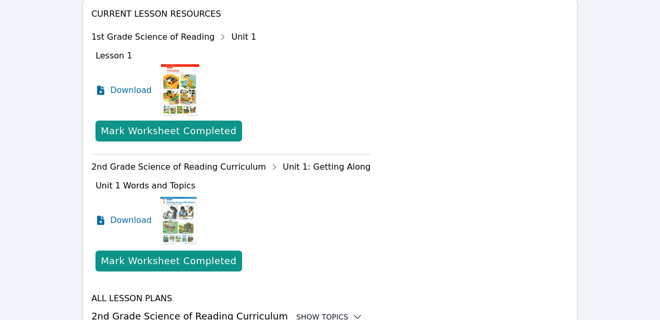
click at [352, 312] on icon at bounding box center [357, 317] width 10 height 10
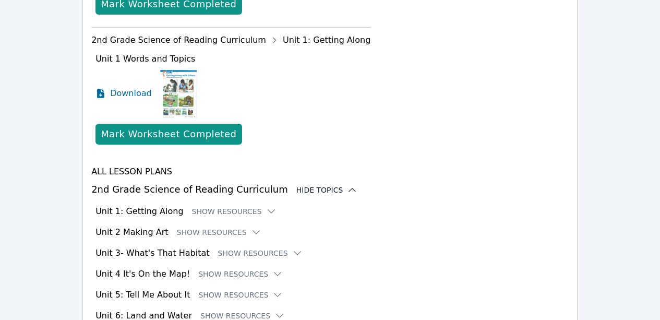
scroll to position [668, 0]
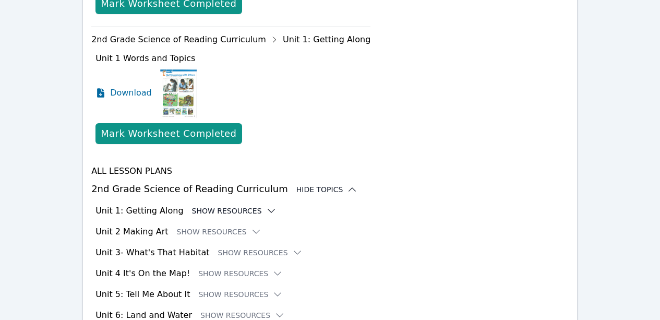
click at [266, 206] on icon at bounding box center [271, 211] width 10 height 10
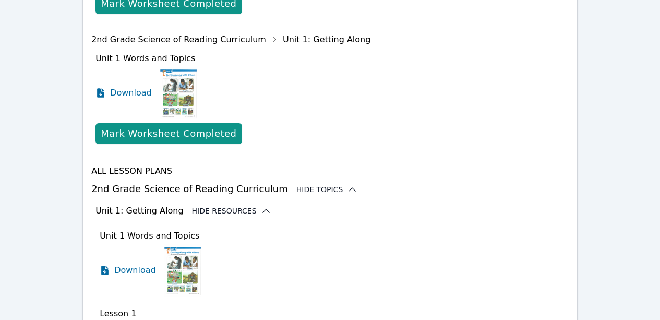
scroll to position [720, 0]
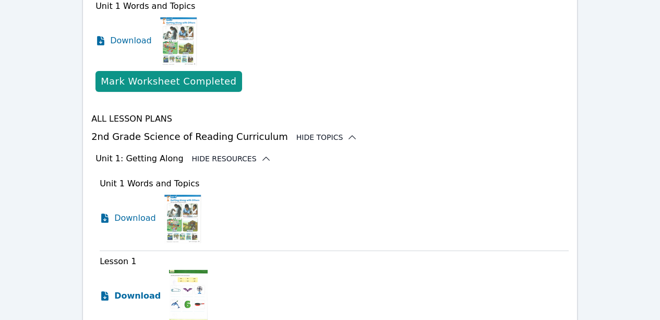
click at [143, 290] on span "Download" at bounding box center [137, 296] width 46 height 13
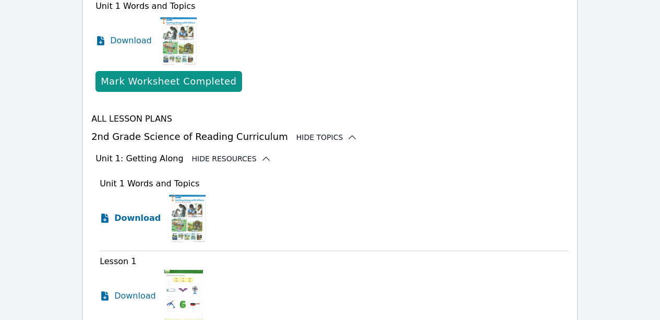
click at [123, 212] on span "Download" at bounding box center [137, 218] width 46 height 13
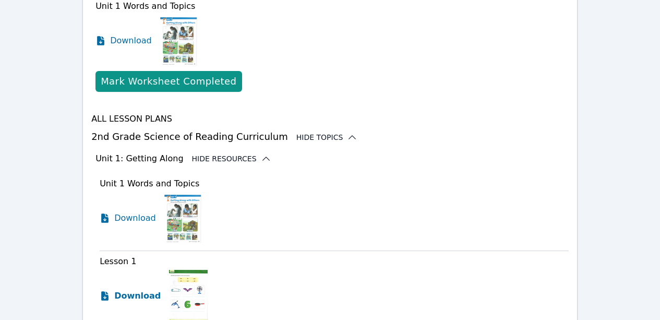
click at [116, 290] on span "Download" at bounding box center [137, 296] width 46 height 13
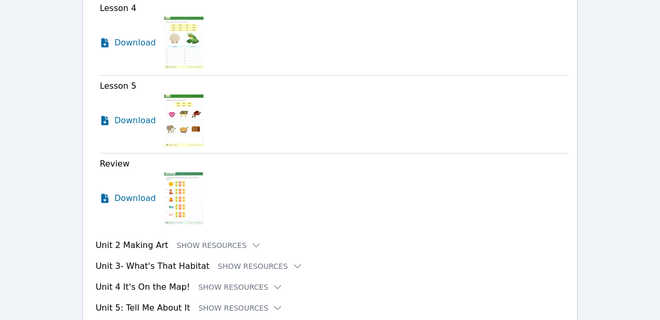
scroll to position [1220, 0]
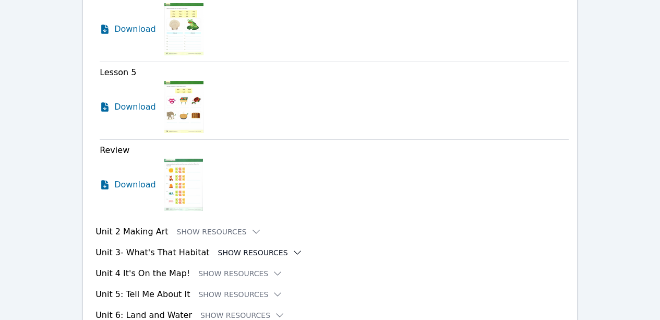
click at [253, 247] on button "Show Resources" at bounding box center [260, 252] width 85 height 10
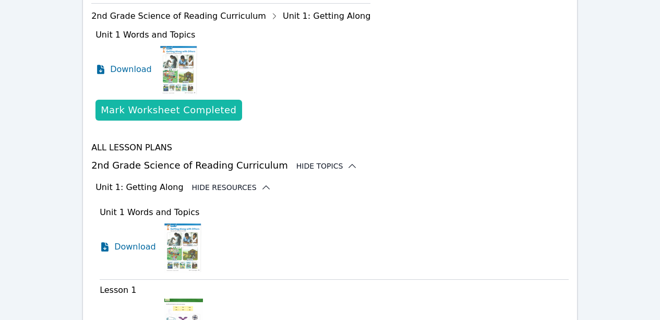
scroll to position [698, 0]
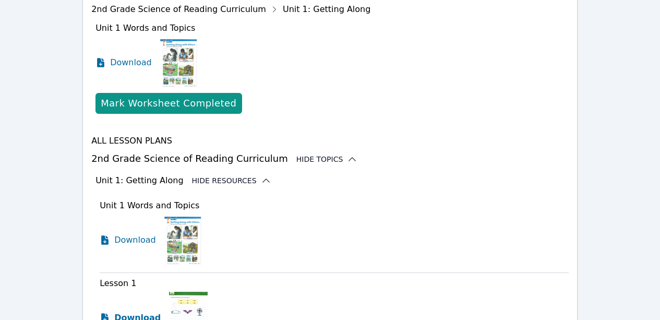
click at [136, 312] on span "Download" at bounding box center [137, 318] width 46 height 13
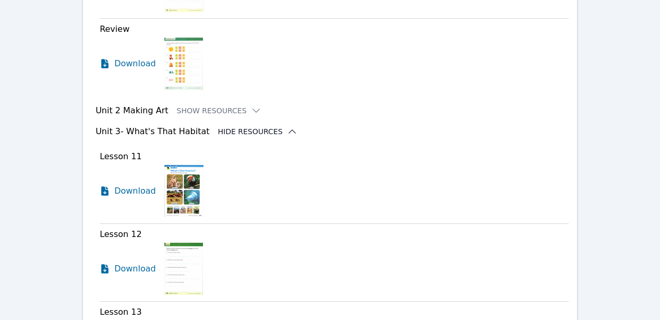
scroll to position [1220, 0]
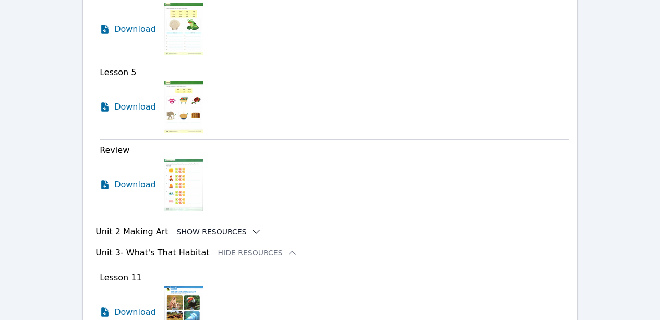
click at [251, 227] on icon at bounding box center [256, 232] width 10 height 10
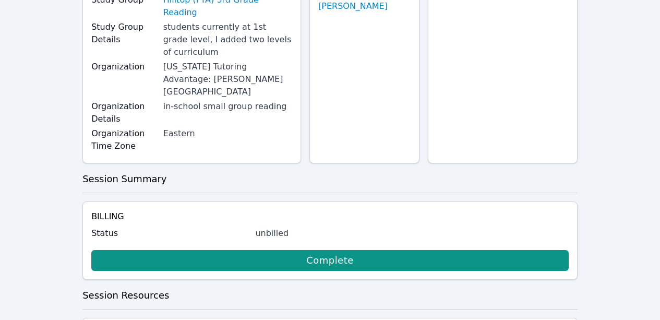
scroll to position [0, 0]
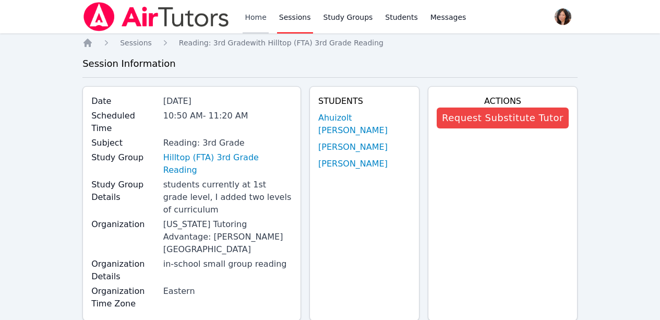
click at [249, 15] on link "Home" at bounding box center [256, 16] width 26 height 33
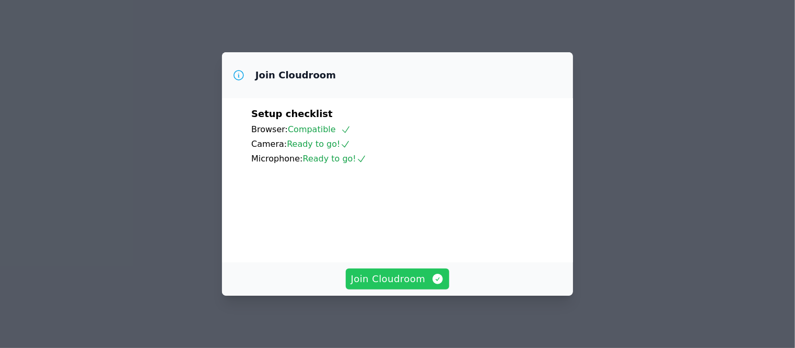
click at [411, 282] on span "Join Cloudroom" at bounding box center [397, 278] width 93 height 15
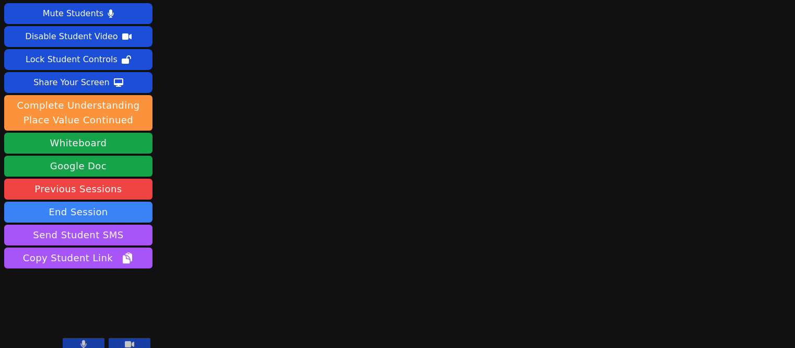
scroll to position [28, 0]
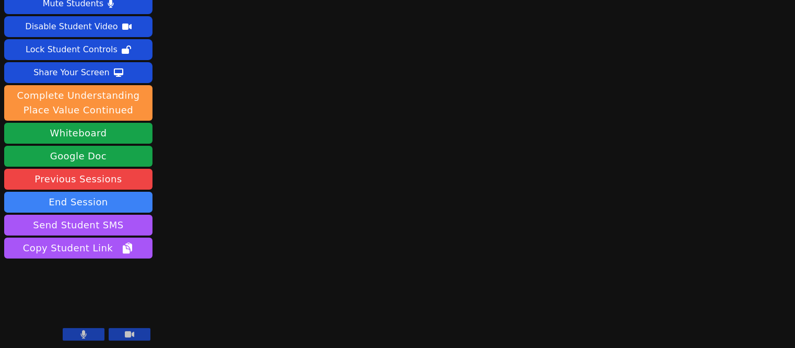
click at [74, 332] on button at bounding box center [84, 334] width 42 height 13
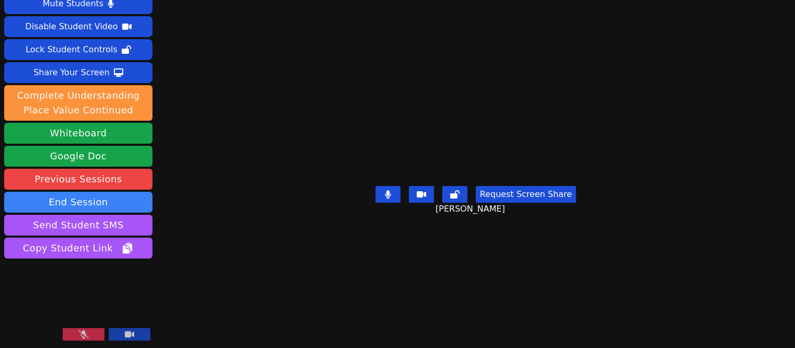
click at [77, 338] on button at bounding box center [84, 334] width 42 height 13
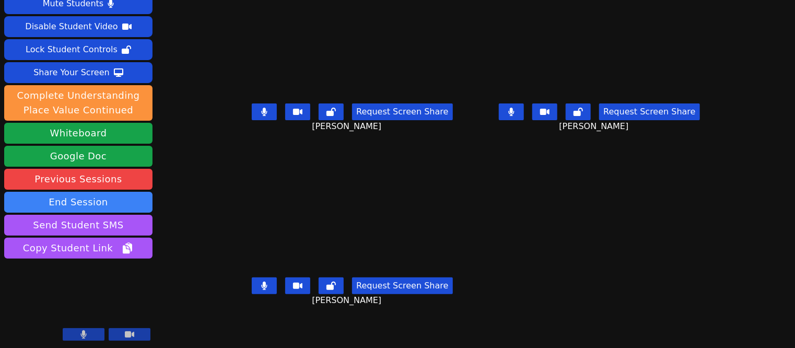
scroll to position [0, 0]
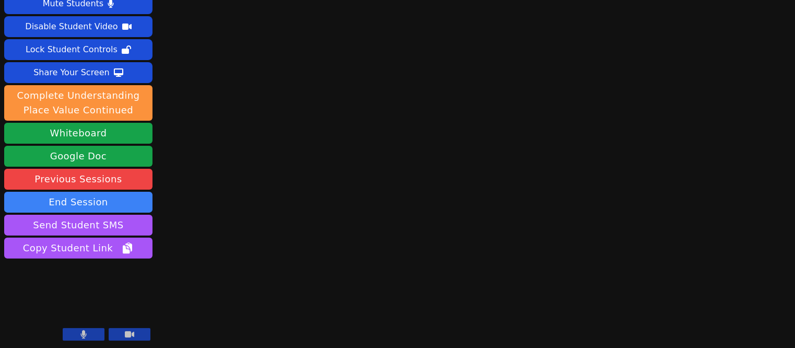
click at [90, 330] on button at bounding box center [84, 334] width 42 height 13
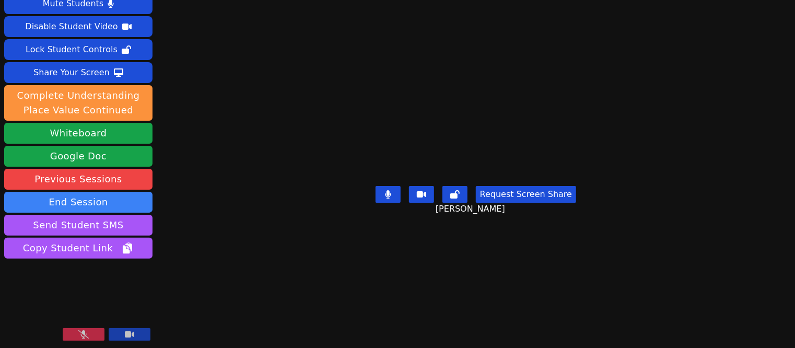
click at [69, 333] on button at bounding box center [84, 334] width 42 height 13
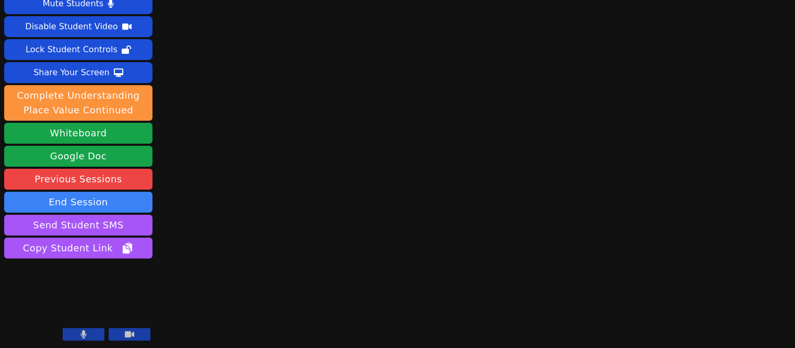
click at [88, 335] on button at bounding box center [84, 334] width 42 height 13
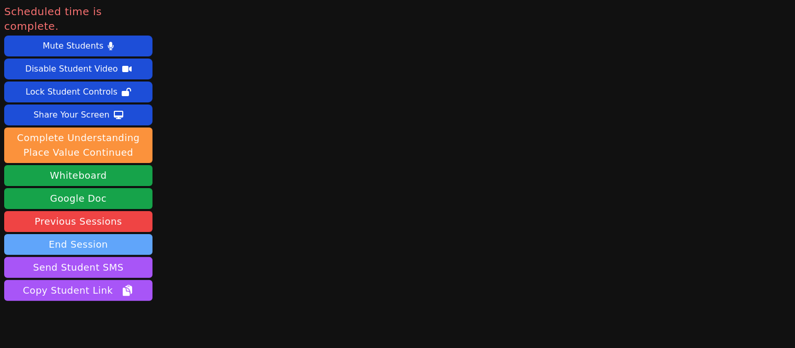
click at [95, 234] on button "End Session" at bounding box center [78, 244] width 148 height 21
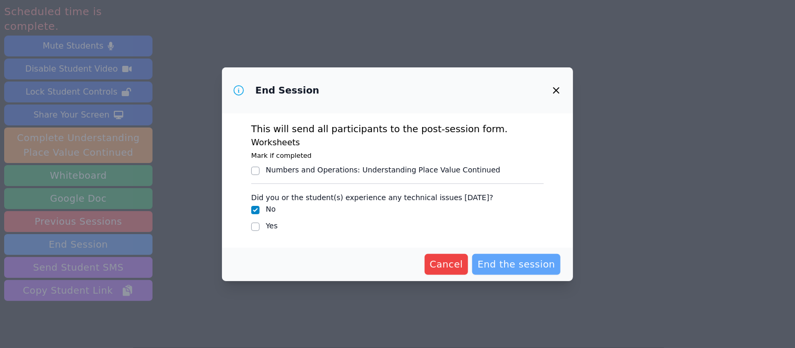
click at [519, 271] on button "End the session" at bounding box center [516, 264] width 88 height 21
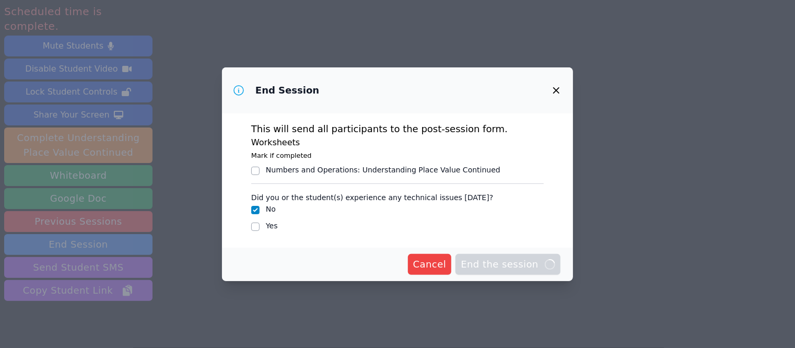
click at [426, 261] on span "Cancel" at bounding box center [429, 264] width 33 height 15
click at [432, 263] on span "Cancel" at bounding box center [429, 264] width 33 height 15
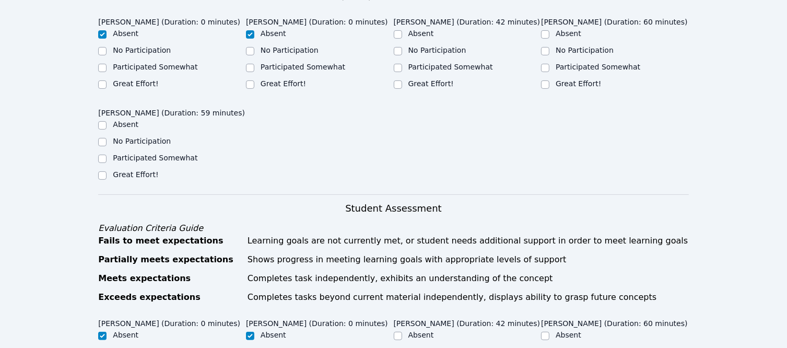
scroll to position [261, 0]
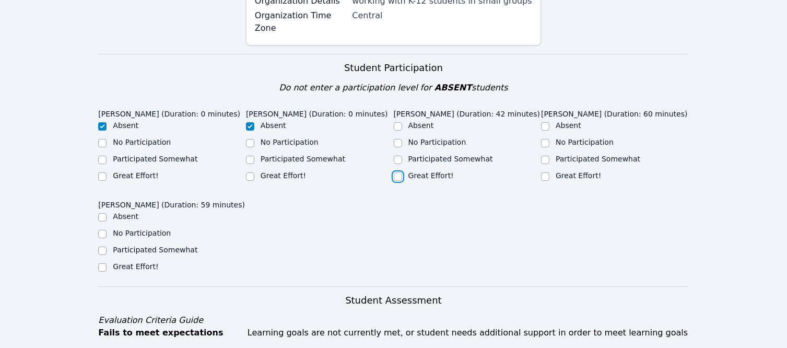
drag, startPoint x: 399, startPoint y: 187, endPoint x: 409, endPoint y: 187, distance: 10.5
click at [399, 181] on input "Great Effort!" at bounding box center [398, 176] width 8 height 8
checkbox input "true"
click at [545, 181] on input "Great Effort!" at bounding box center [545, 176] width 8 height 8
checkbox input "true"
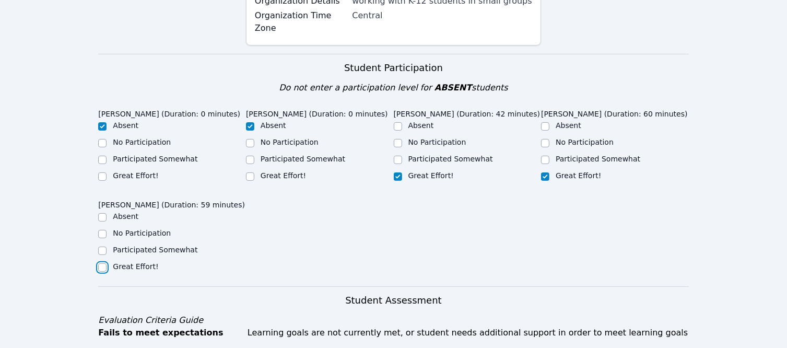
click at [101, 271] on input "Great Effort!" at bounding box center [102, 267] width 8 height 8
checkbox input "true"
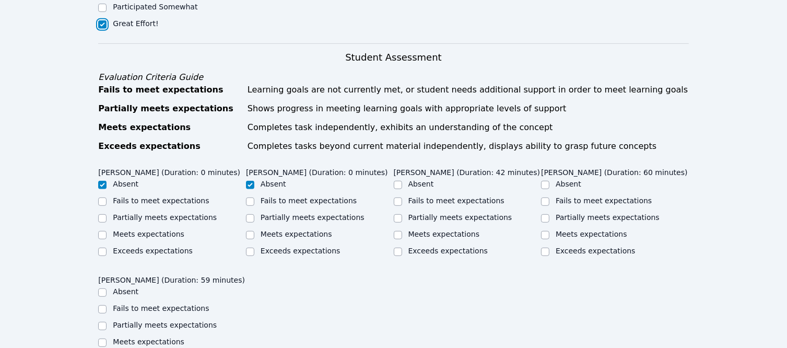
scroll to position [574, 0]
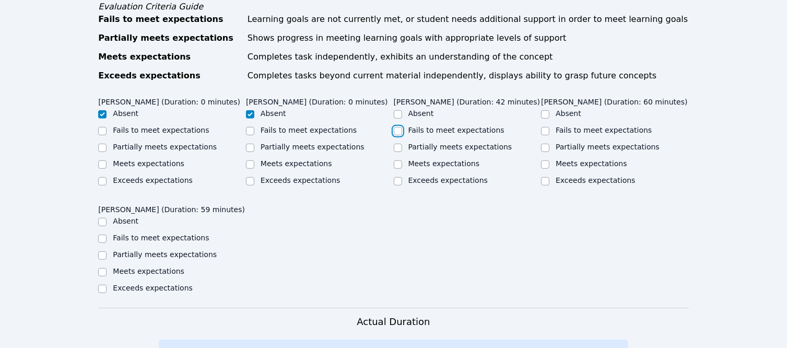
click at [397, 135] on input "Fails to meet expectations" at bounding box center [398, 131] width 8 height 8
checkbox input "true"
click at [545, 169] on input "Meets expectations" at bounding box center [545, 164] width 8 height 8
checkbox input "true"
click at [103, 243] on input "Fails to meet expectations" at bounding box center [102, 238] width 8 height 8
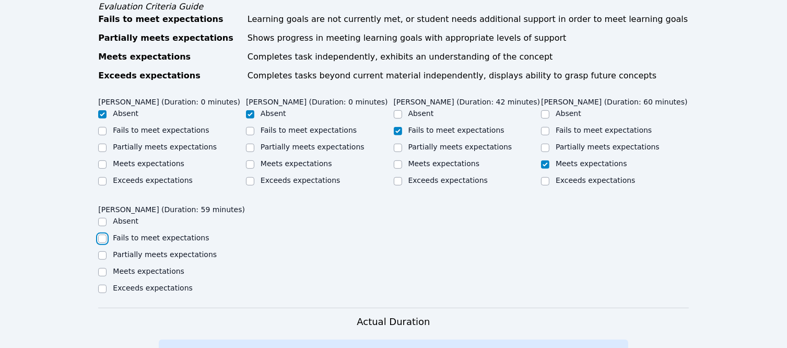
checkbox input "true"
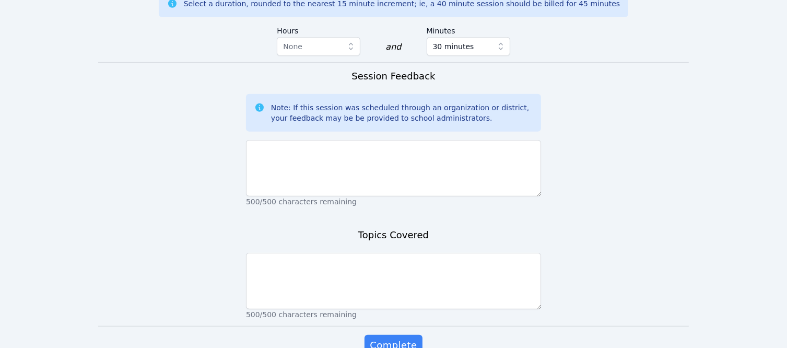
scroll to position [992, 0]
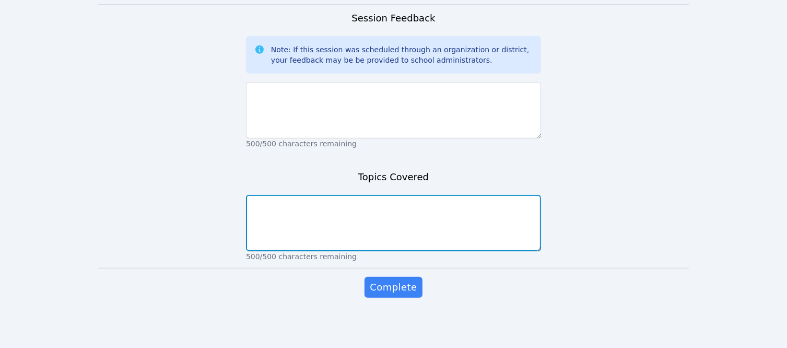
click at [285, 251] on textarea at bounding box center [393, 223] width 295 height 56
type textarea "Comparing numbers using greater than less than symbols."
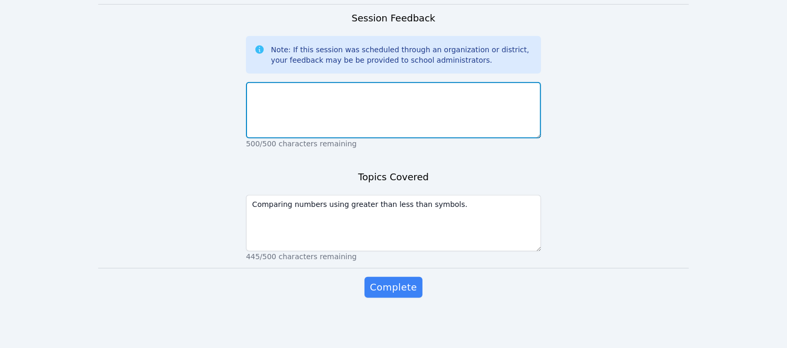
click at [284, 129] on textarea at bounding box center [393, 110] width 295 height 56
type textarea "W"
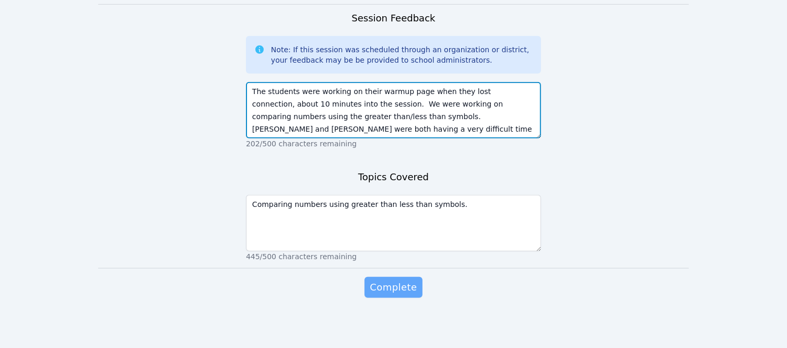
type textarea "The students were working on their warmup page when they lost connection, about…"
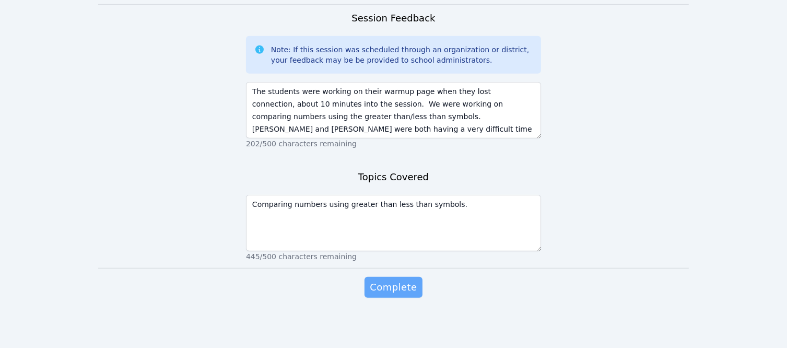
click at [403, 294] on span "Complete" at bounding box center [393, 287] width 47 height 15
